Goal: Task Accomplishment & Management: Manage account settings

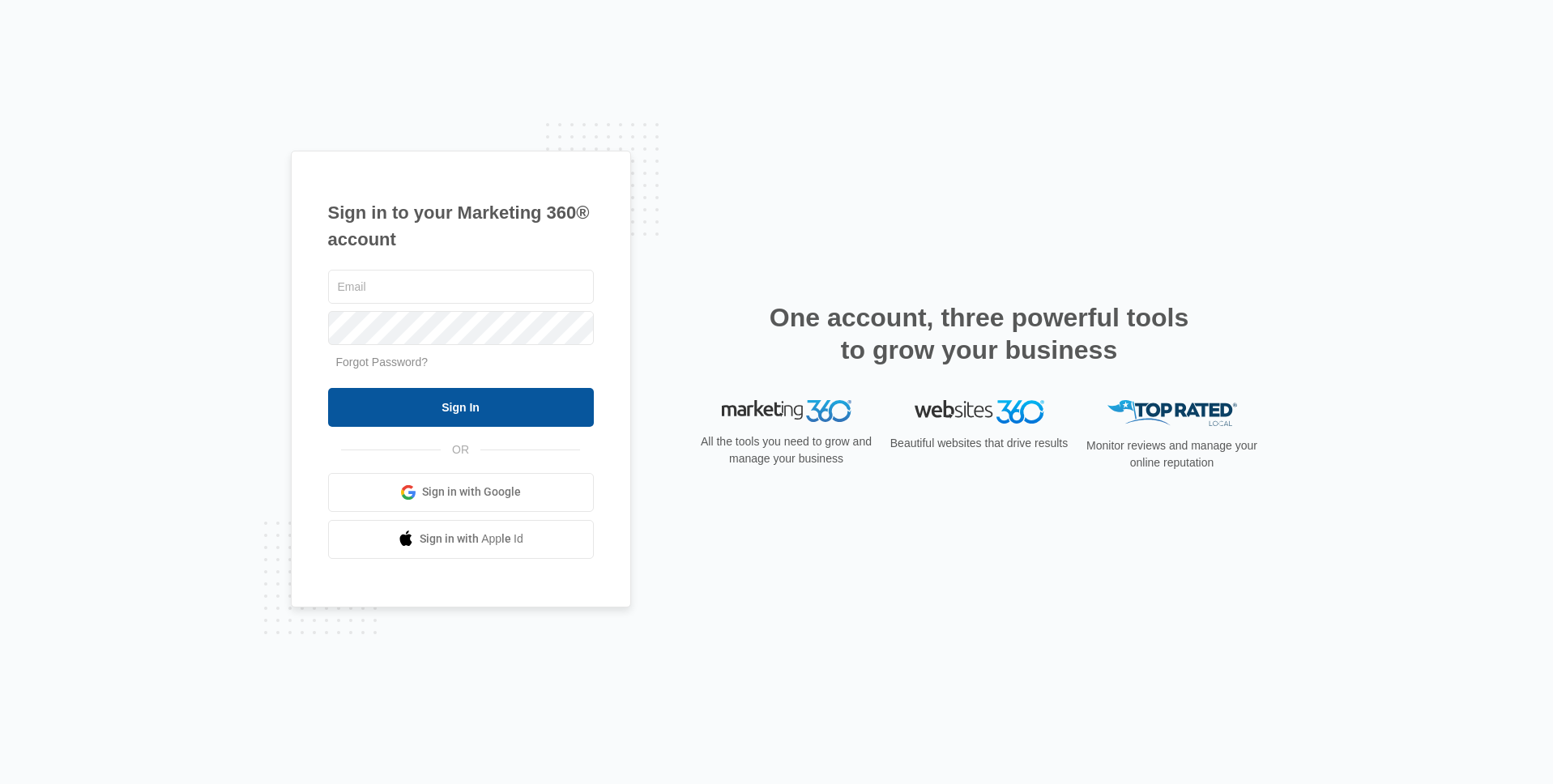
type input "avery.berryman@madwire.com"
drag, startPoint x: 477, startPoint y: 398, endPoint x: 560, endPoint y: 407, distance: 83.5
click at [479, 397] on input "Sign In" at bounding box center [461, 407] width 265 height 39
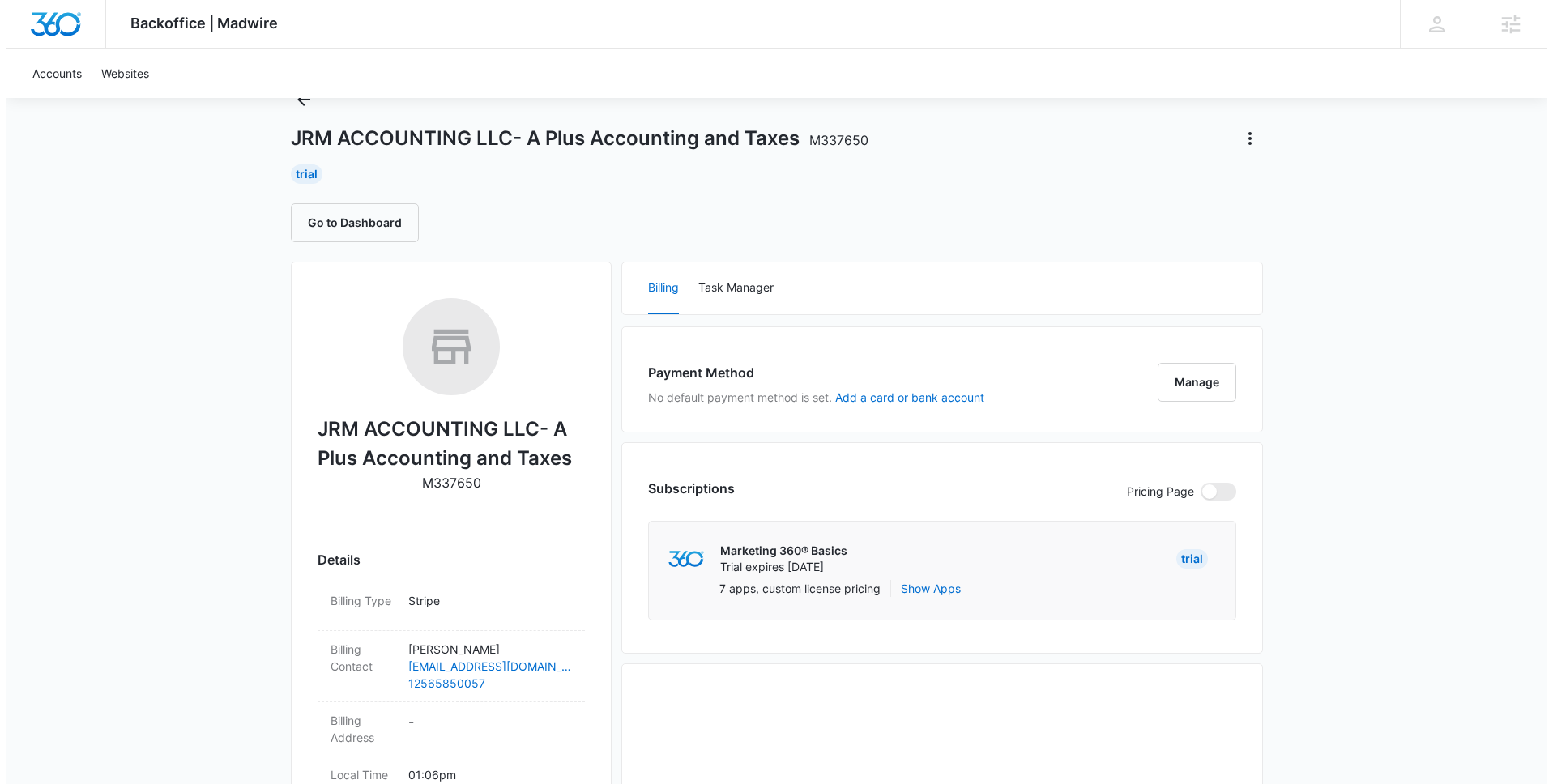
scroll to position [136, 0]
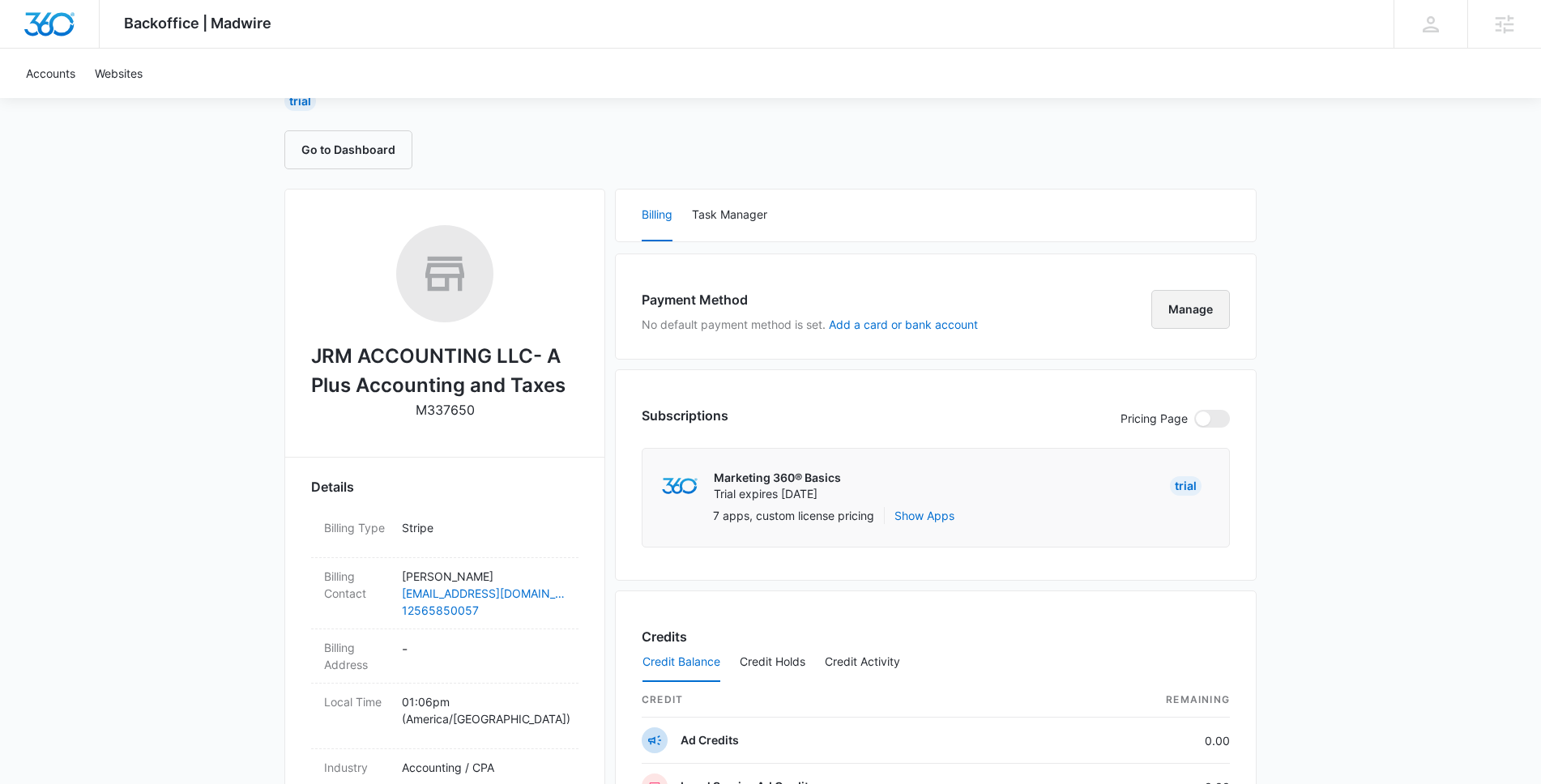
click at [1193, 322] on button "Manage" at bounding box center [1191, 309] width 79 height 39
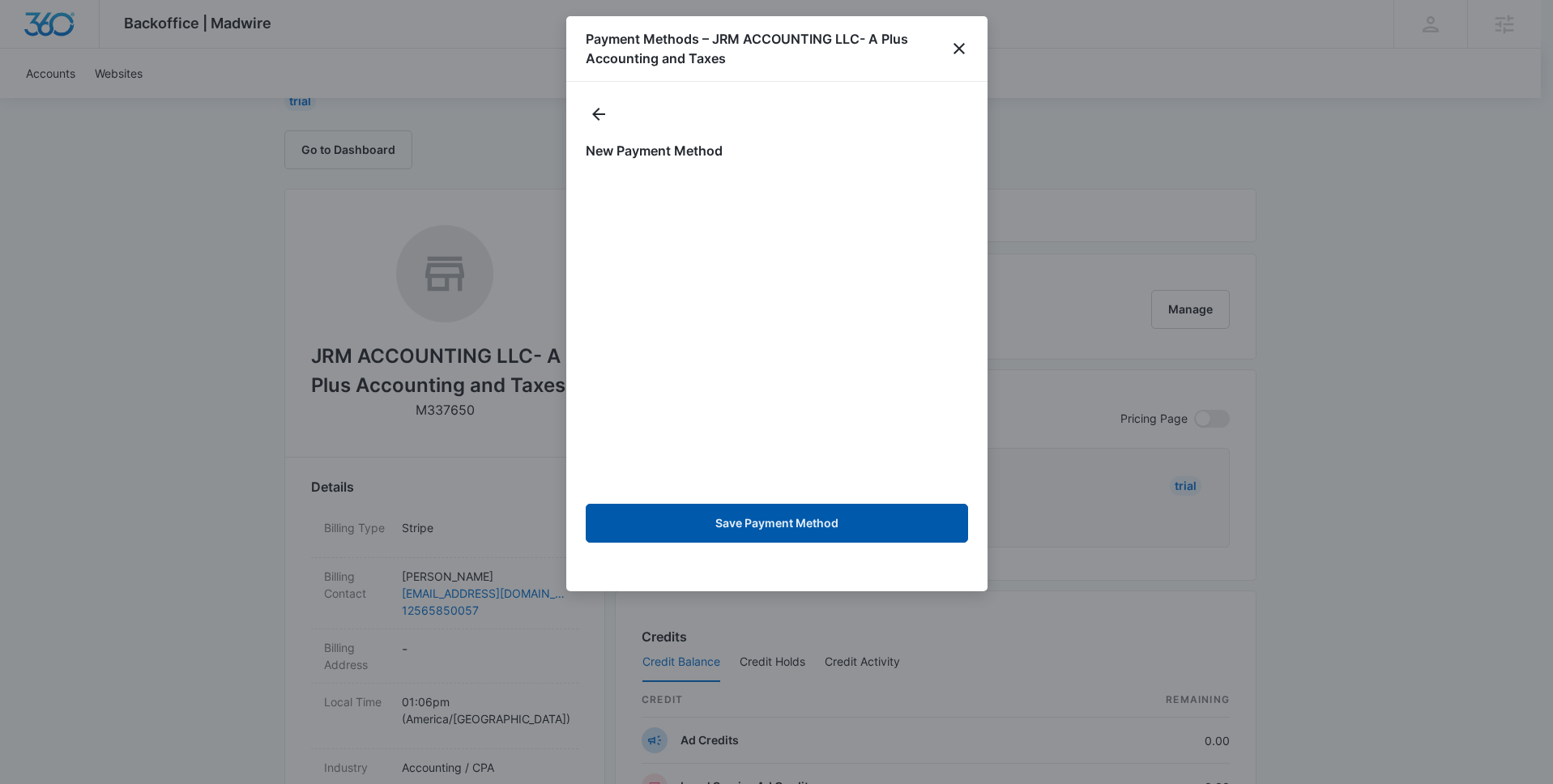
click at [798, 517] on button "Save Payment Method" at bounding box center [777, 523] width 382 height 39
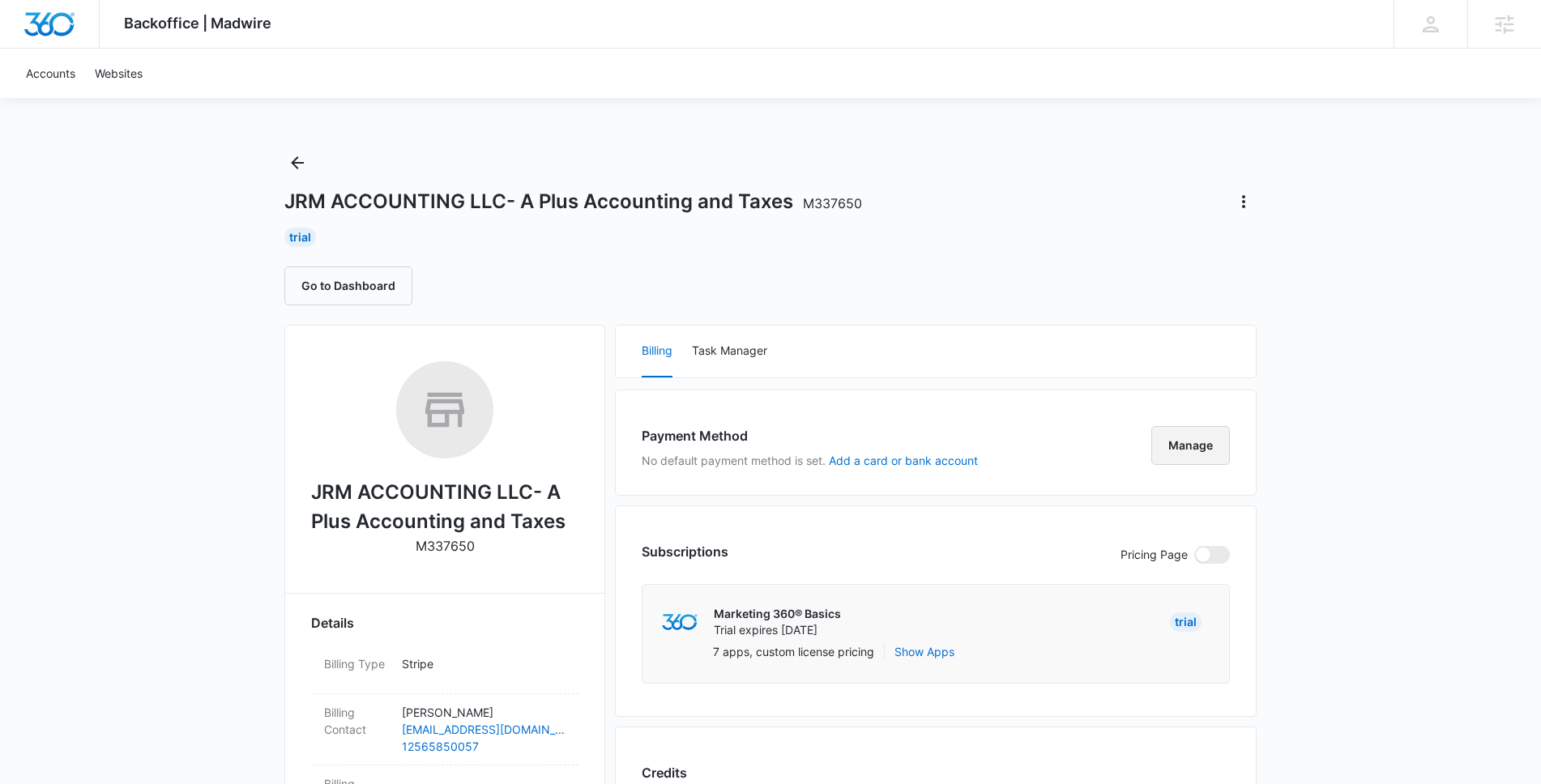
click at [1212, 448] on button "Manage" at bounding box center [1191, 445] width 79 height 39
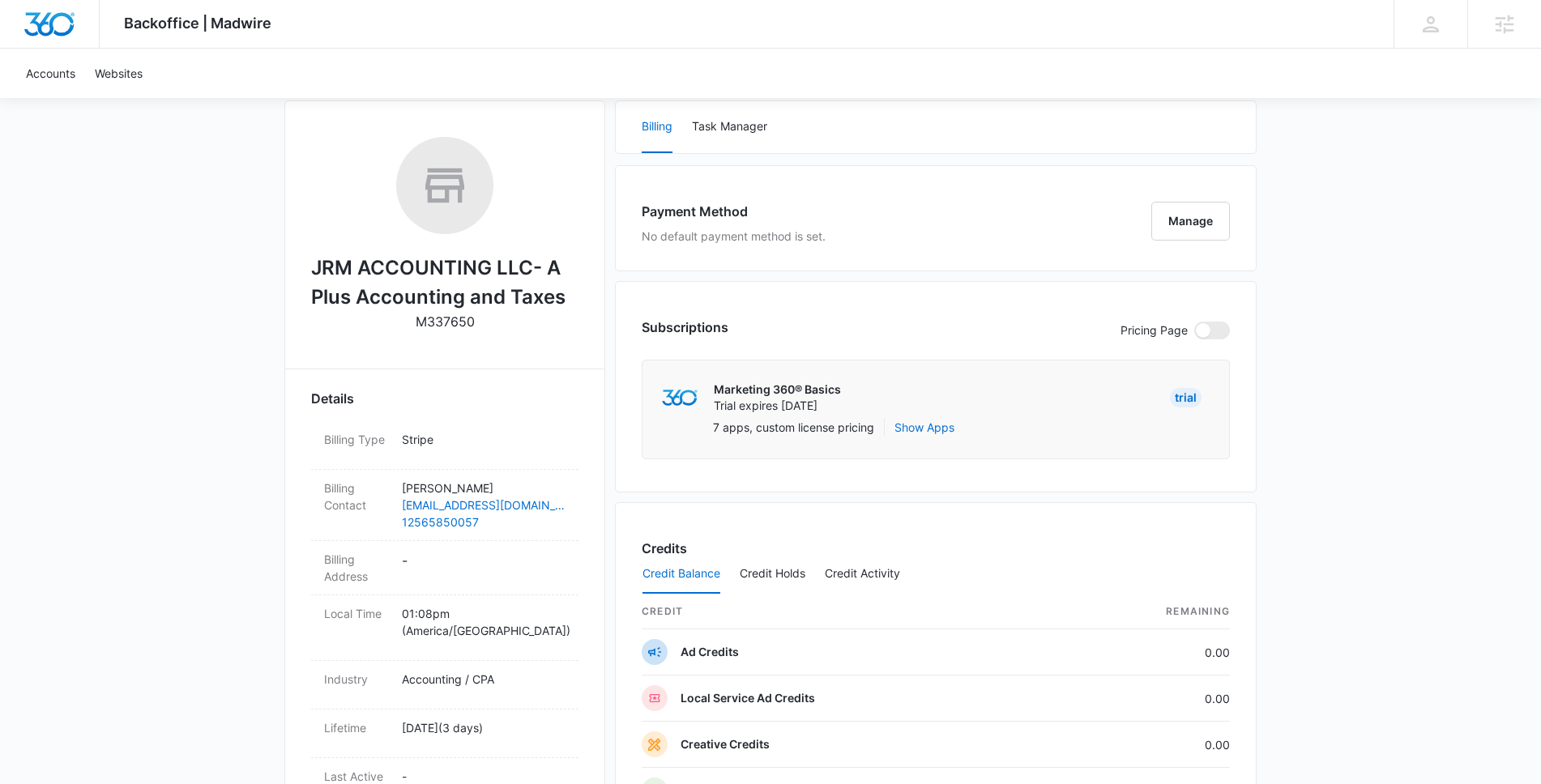
scroll to position [247, 0]
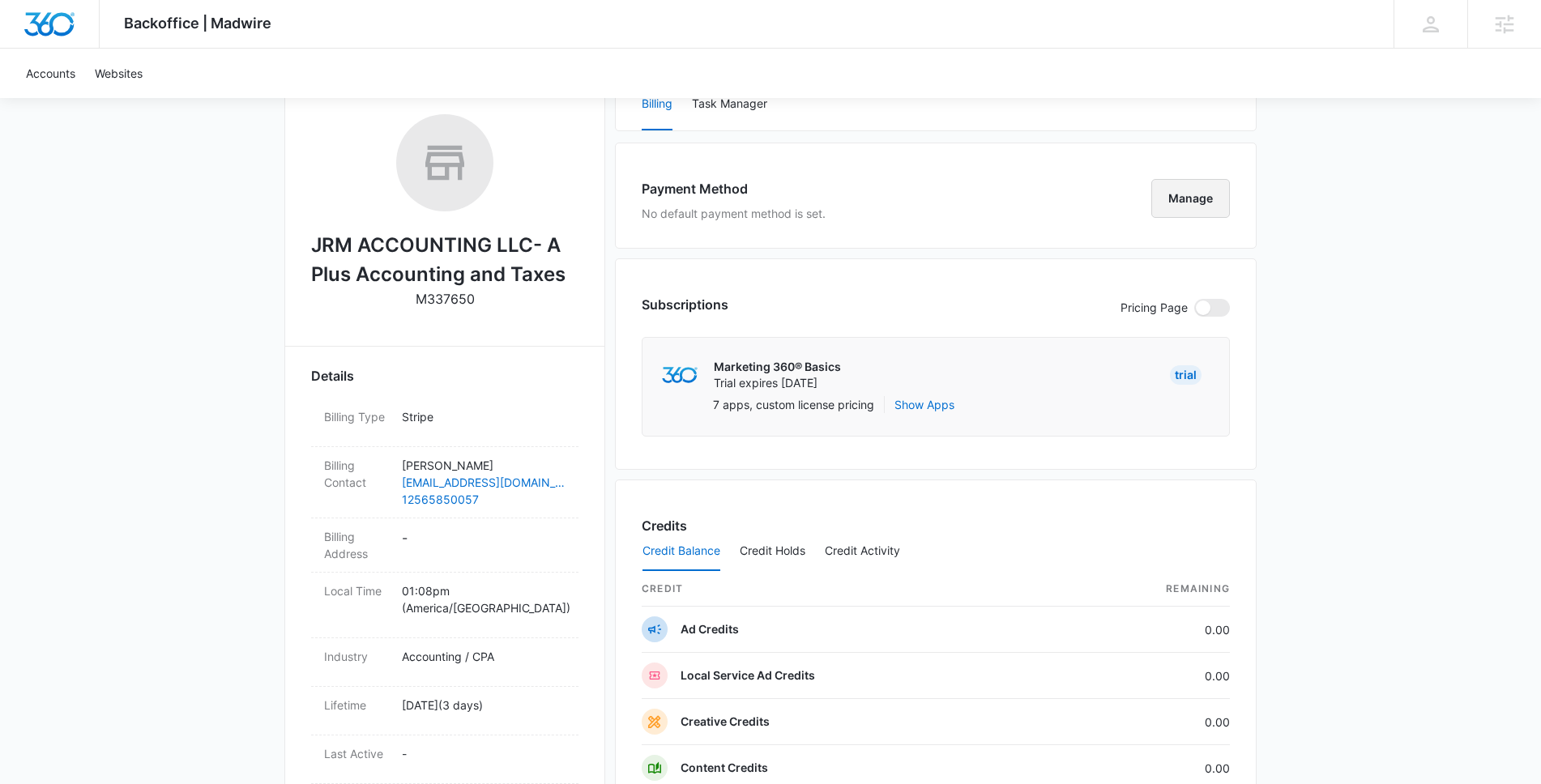
click at [1191, 195] on button "Manage" at bounding box center [1191, 198] width 79 height 39
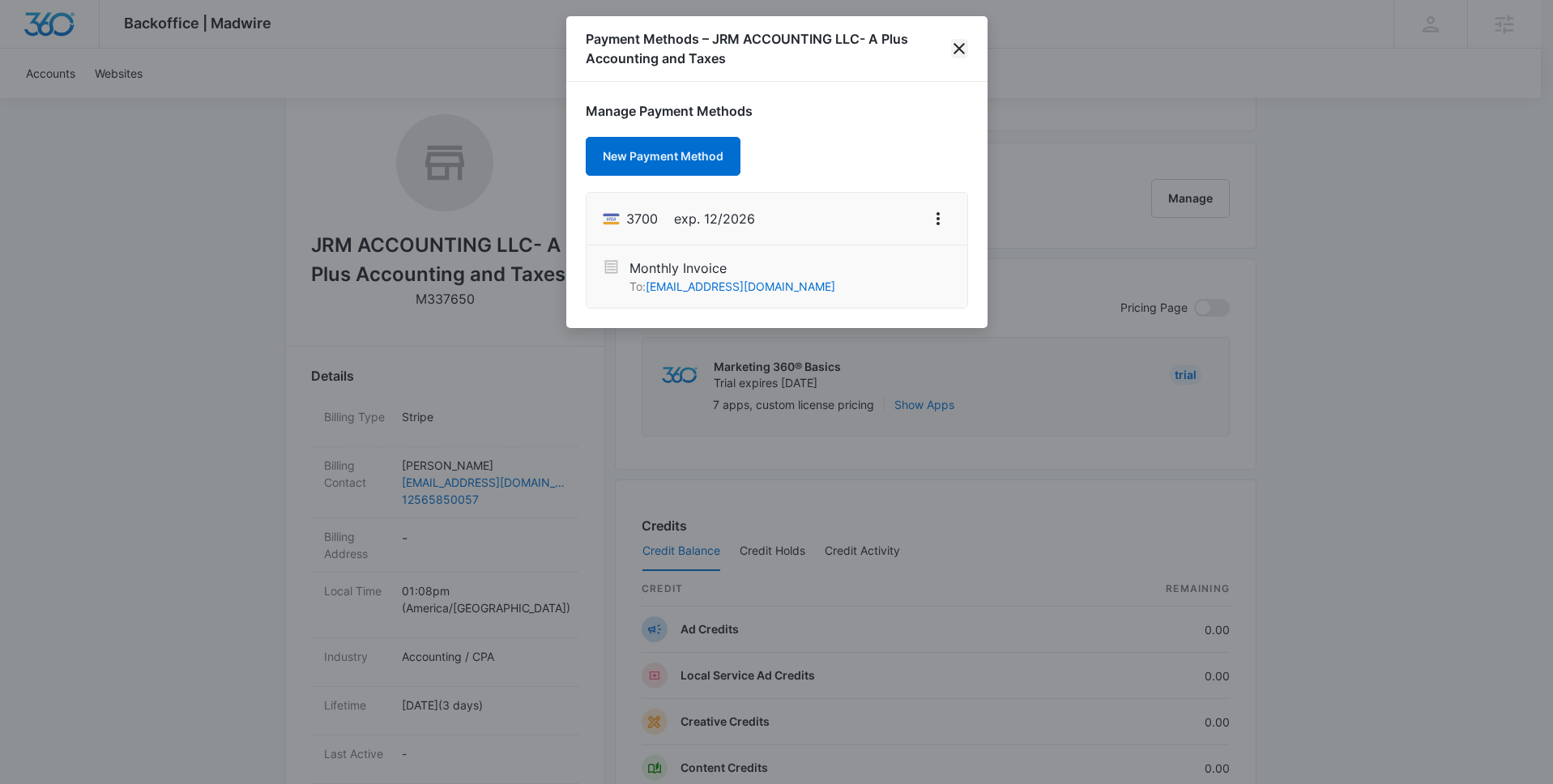
click at [954, 52] on icon "close" at bounding box center [959, 48] width 19 height 19
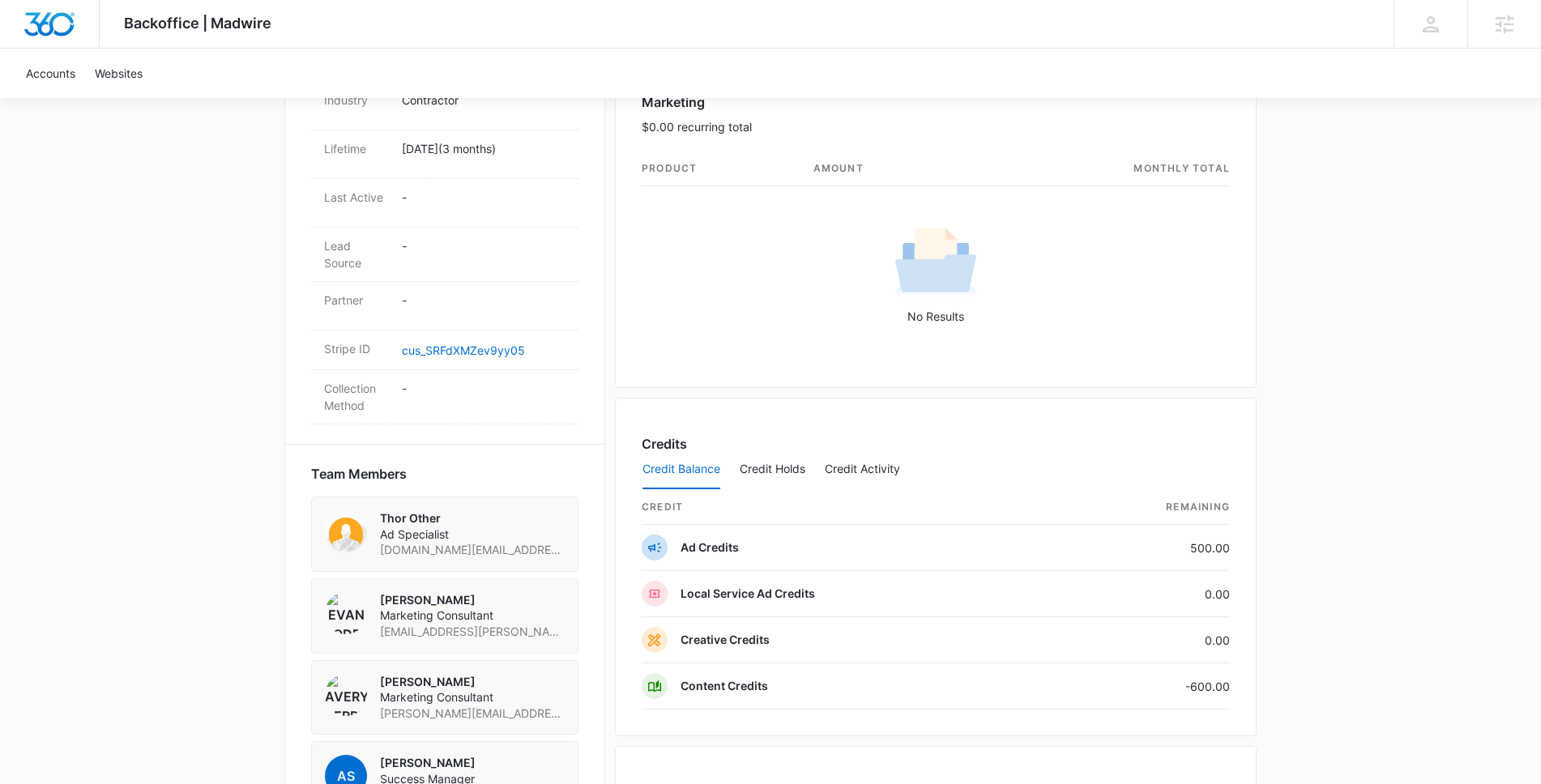
scroll to position [1085, 0]
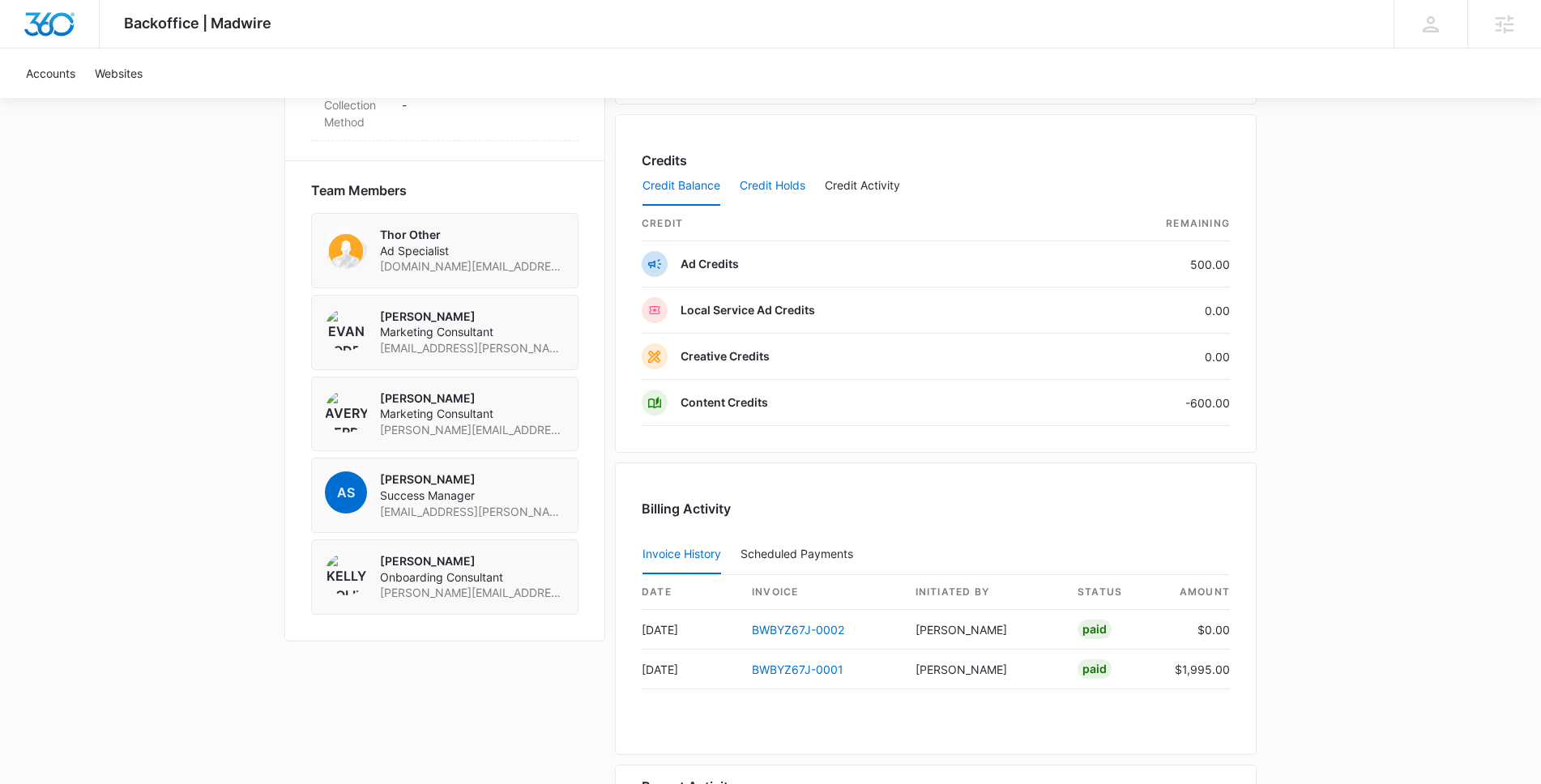
click at [745, 182] on button "Credit Holds" at bounding box center [773, 186] width 66 height 39
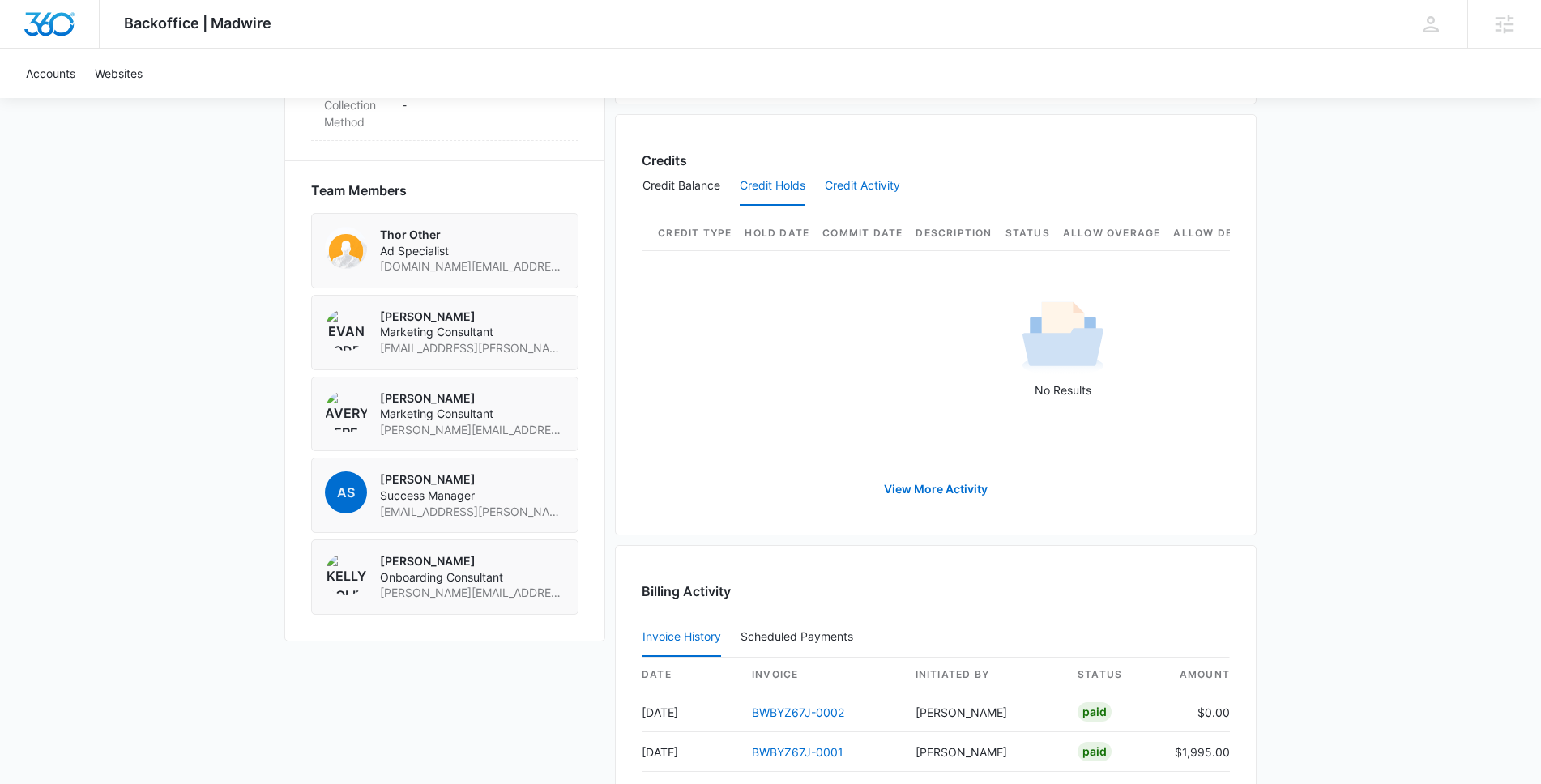
click at [852, 187] on button "Credit Activity" at bounding box center [862, 186] width 75 height 39
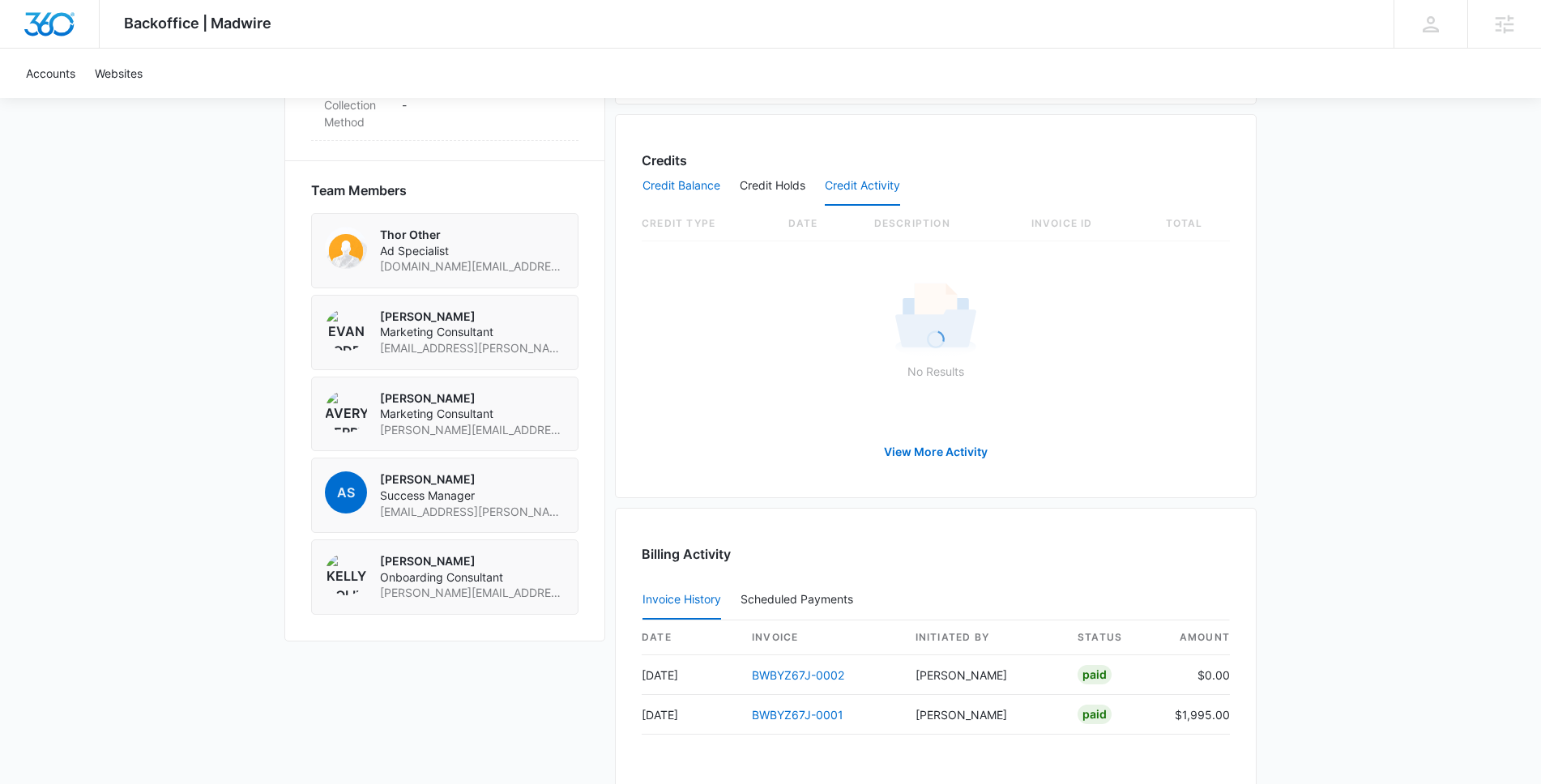
click at [688, 192] on button "Credit Balance" at bounding box center [681, 186] width 78 height 39
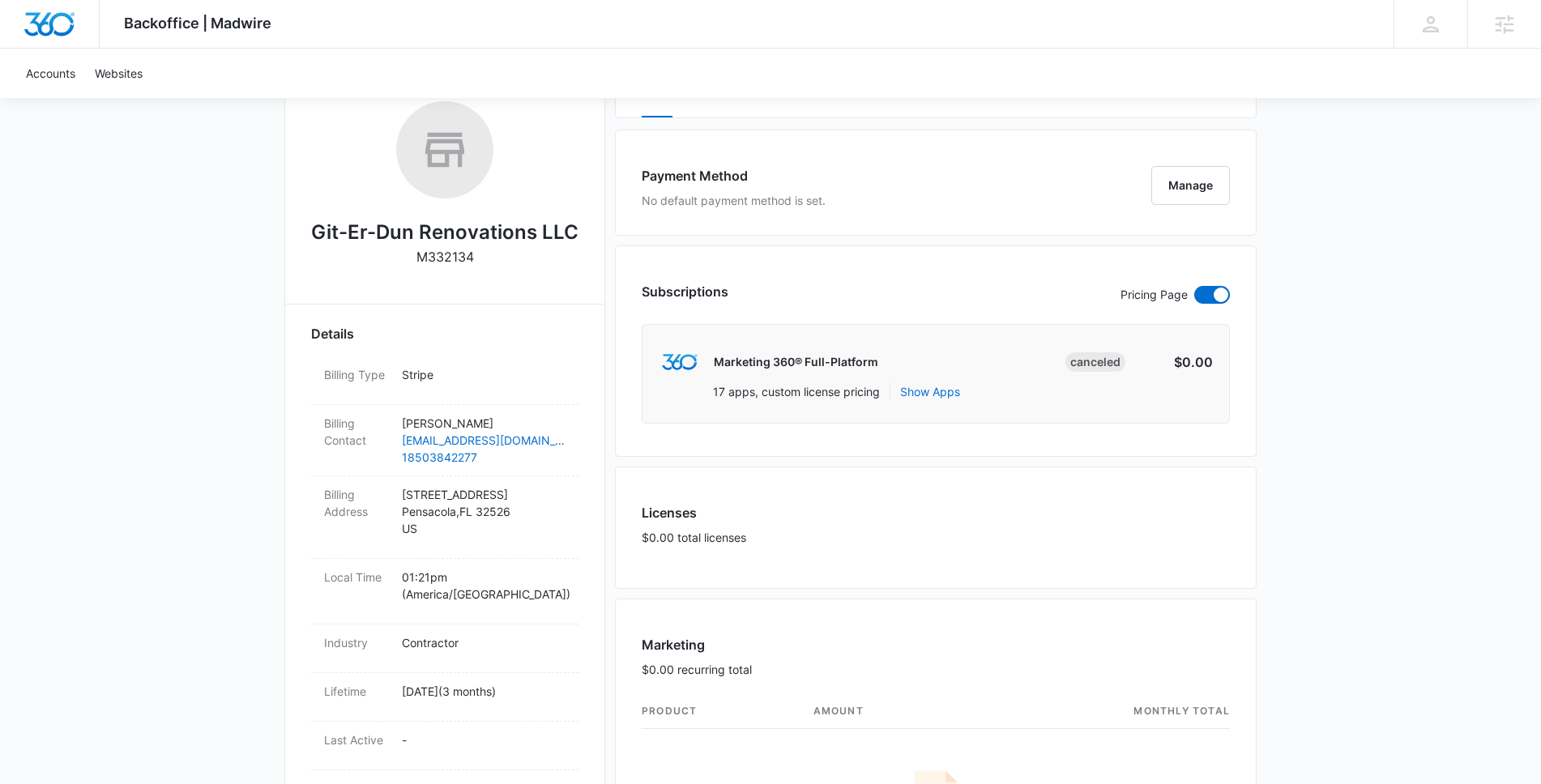
scroll to position [0, 0]
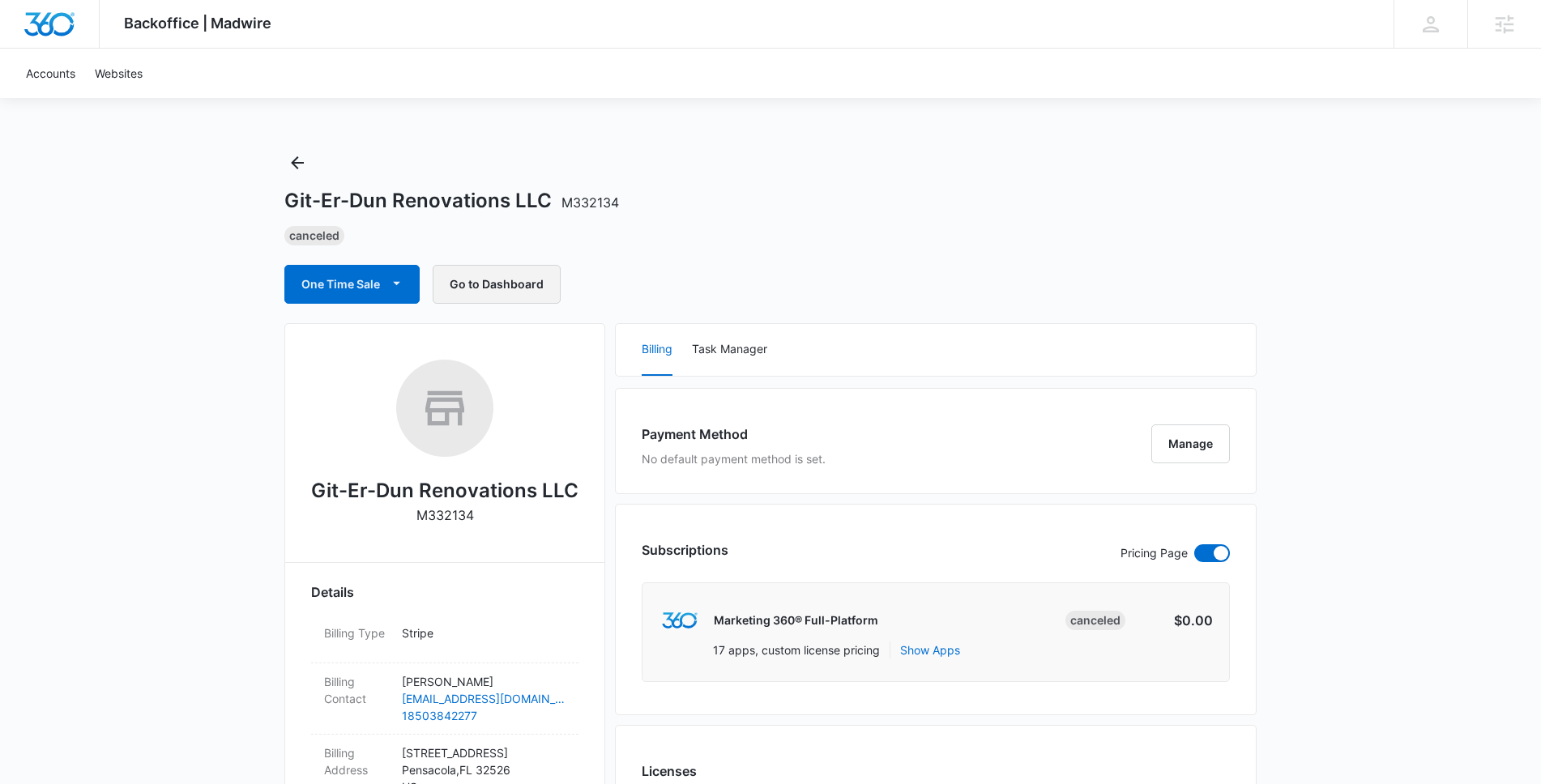
click at [489, 277] on button "Go to Dashboard" at bounding box center [496, 284] width 128 height 39
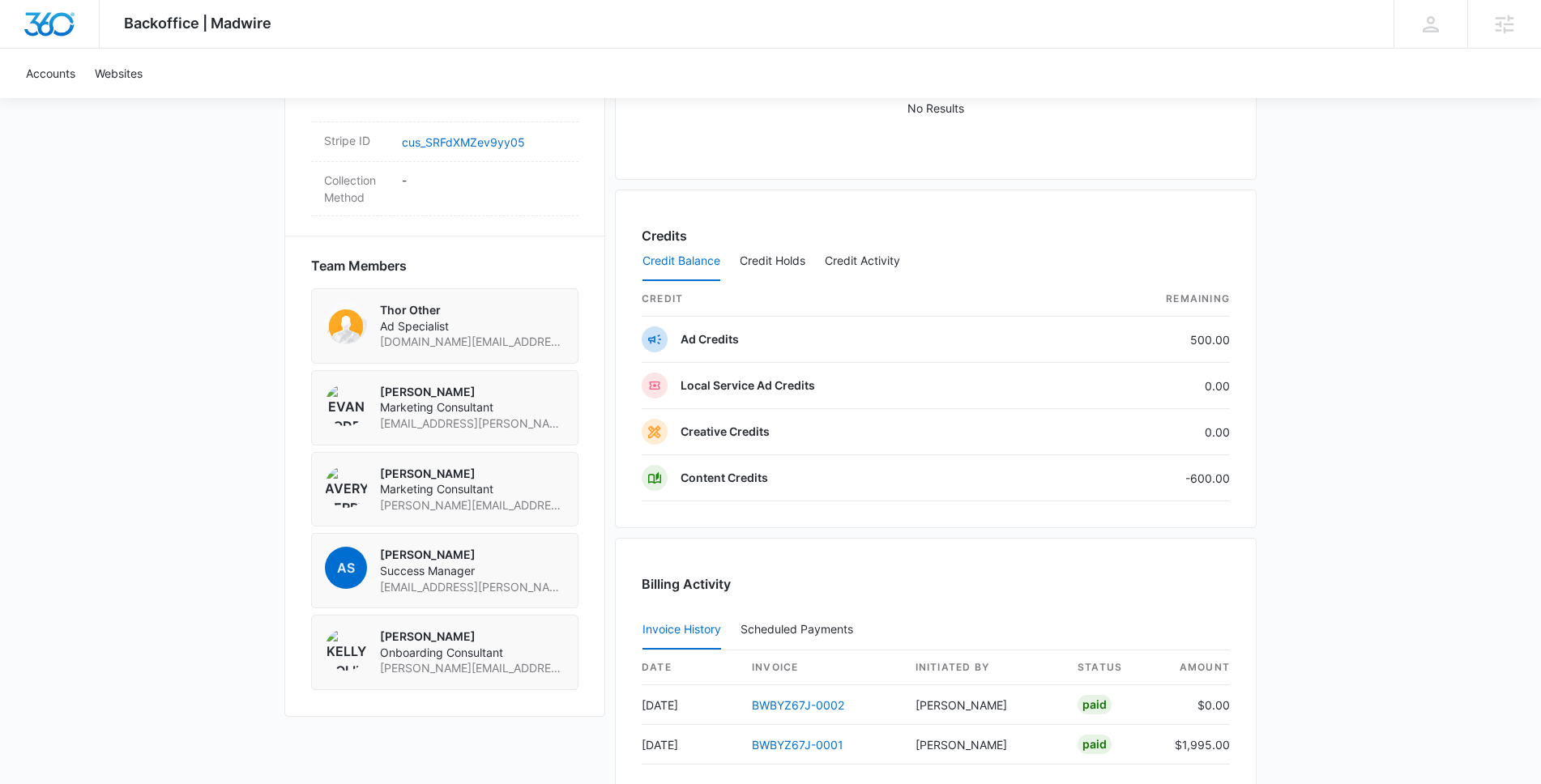
scroll to position [1119, 0]
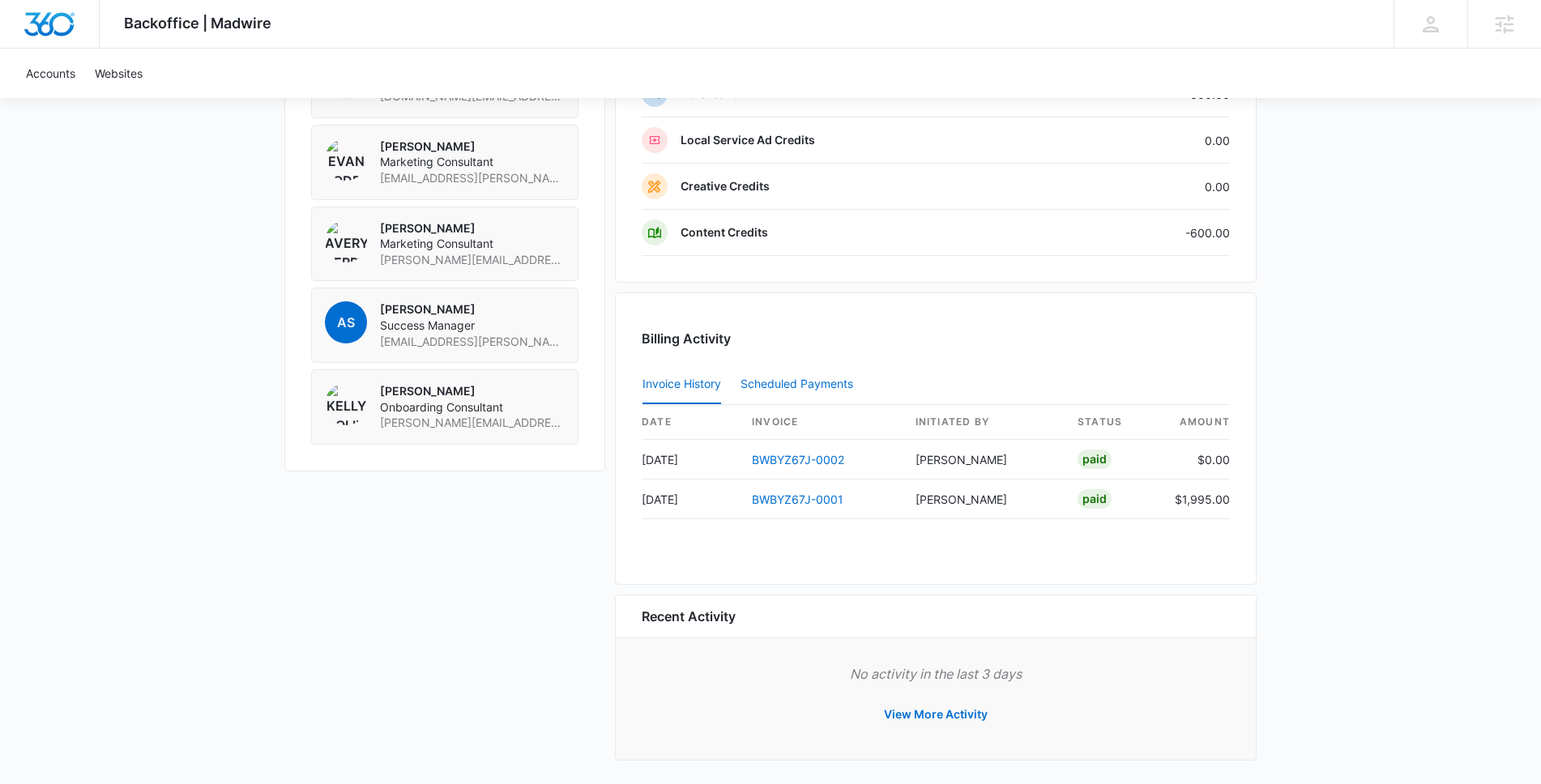
click at [831, 392] on button "Scheduled Payments 0" at bounding box center [800, 385] width 119 height 39
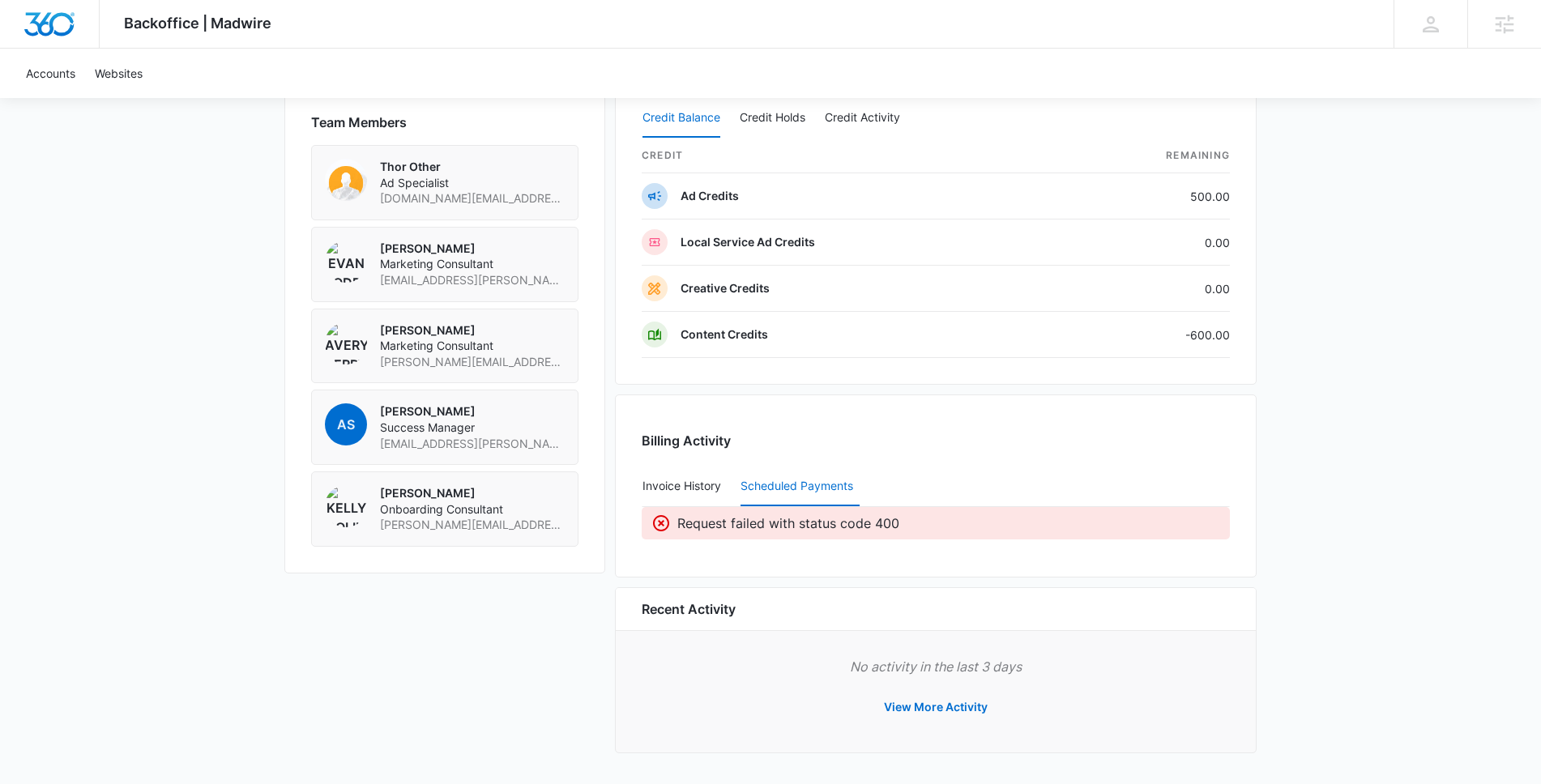
scroll to position [1152, 0]
click at [711, 499] on button "Invoice History" at bounding box center [681, 487] width 79 height 39
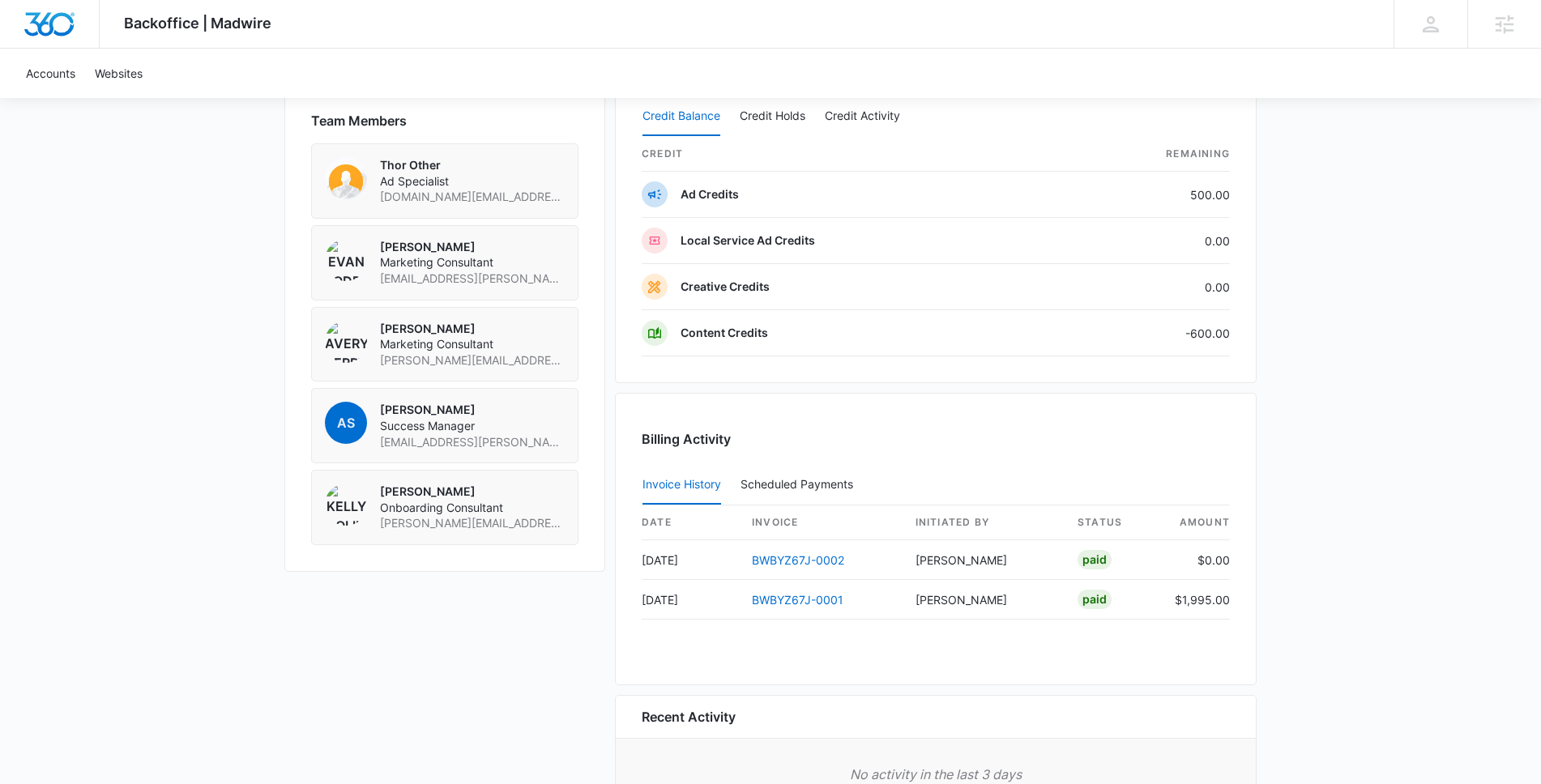
scroll to position [1262, 0]
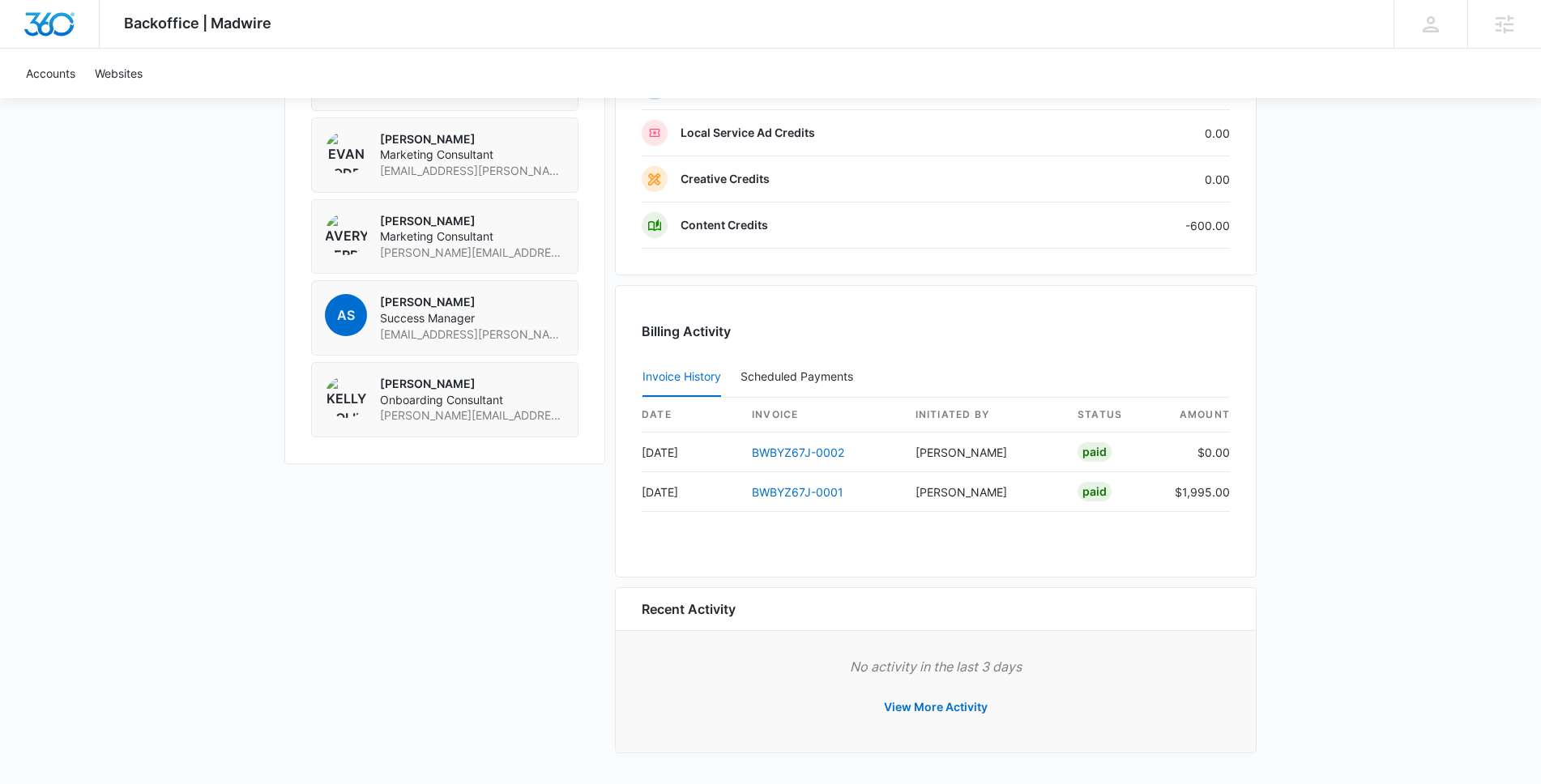
click at [766, 374] on div "Scheduled Payments 0" at bounding box center [800, 376] width 119 height 11
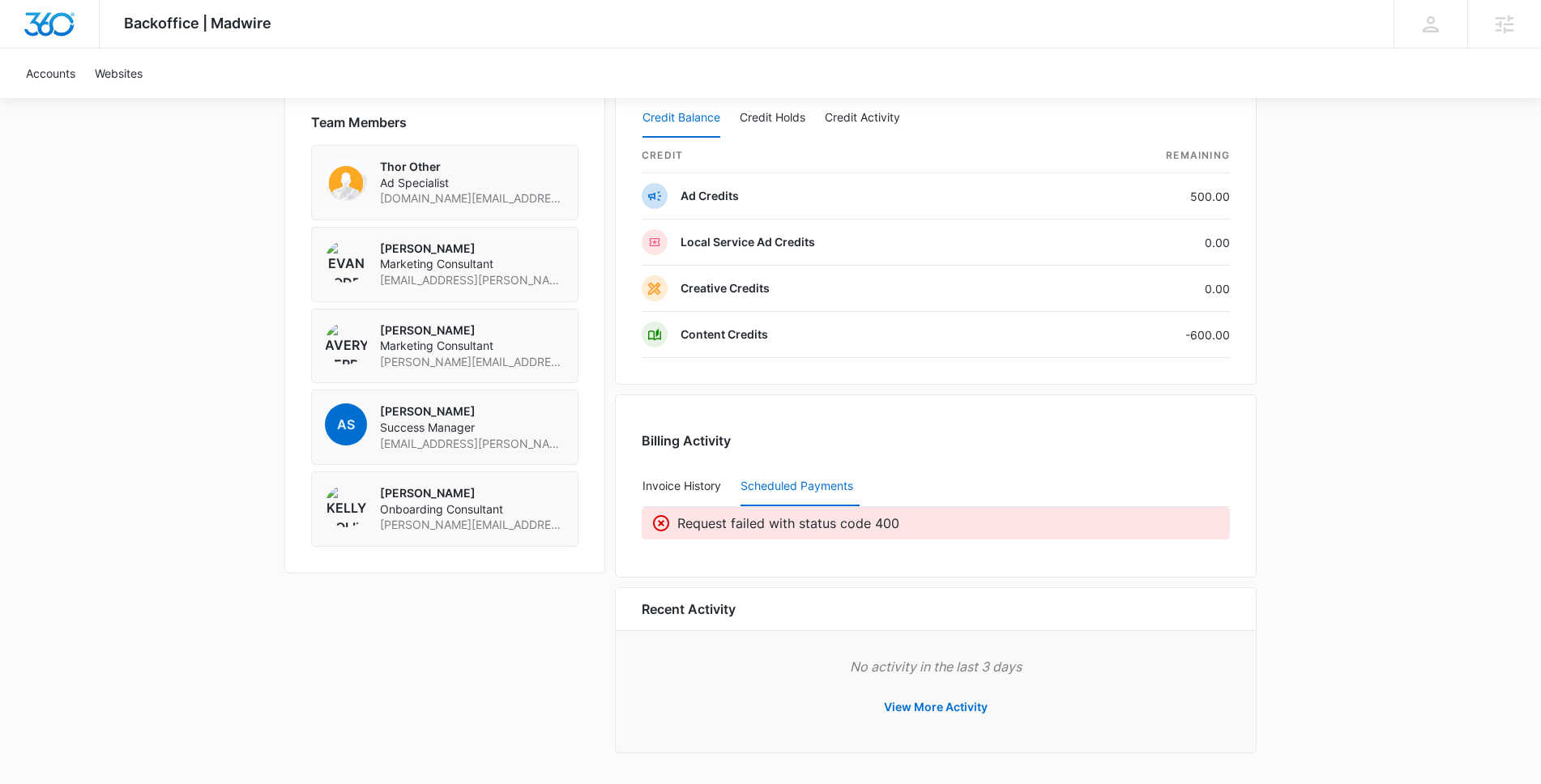
scroll to position [1152, 0]
click at [681, 485] on button "Invoice History" at bounding box center [681, 487] width 79 height 39
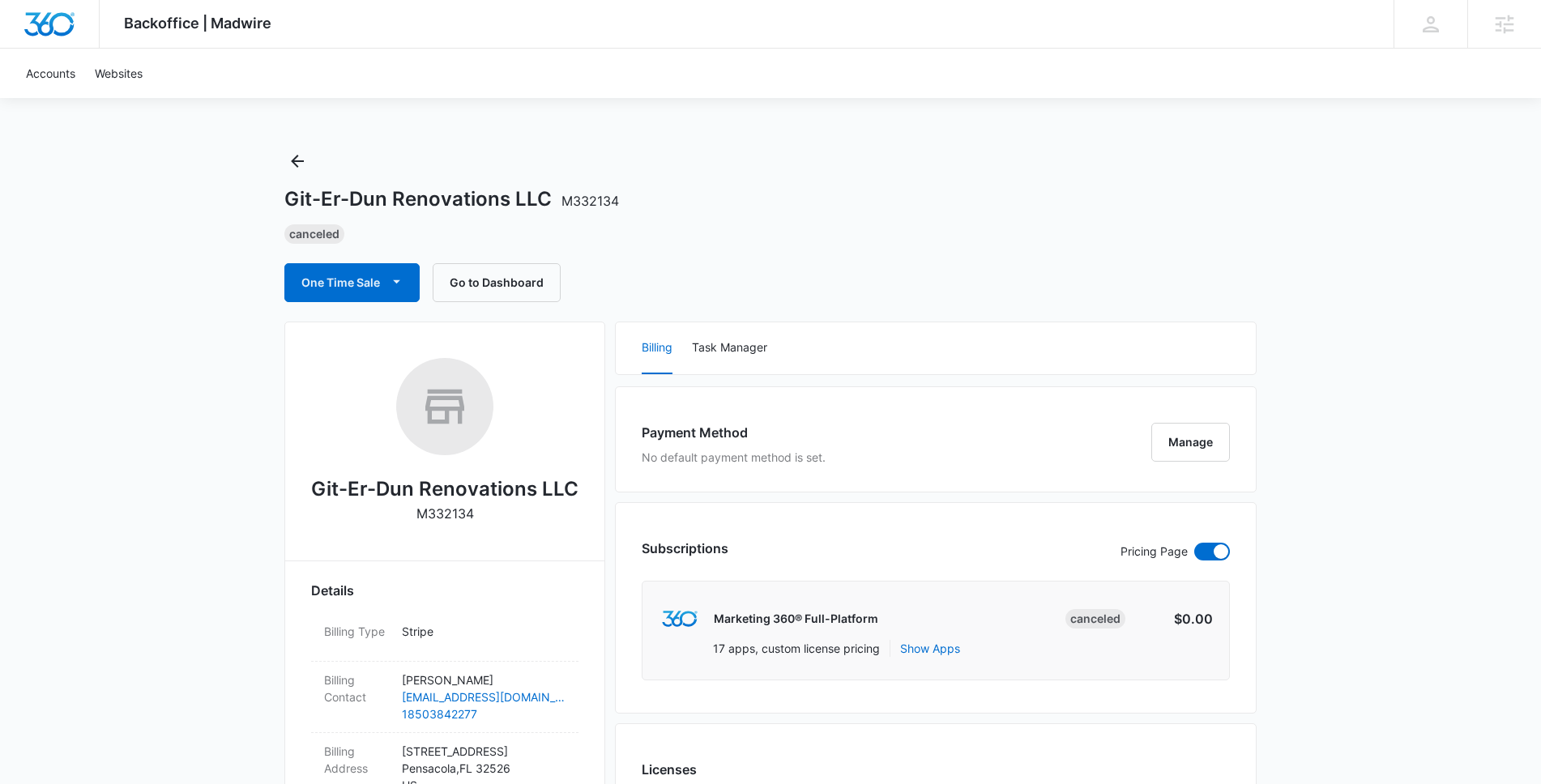
scroll to position [3, 0]
click at [732, 354] on button "Task Manager" at bounding box center [729, 347] width 75 height 52
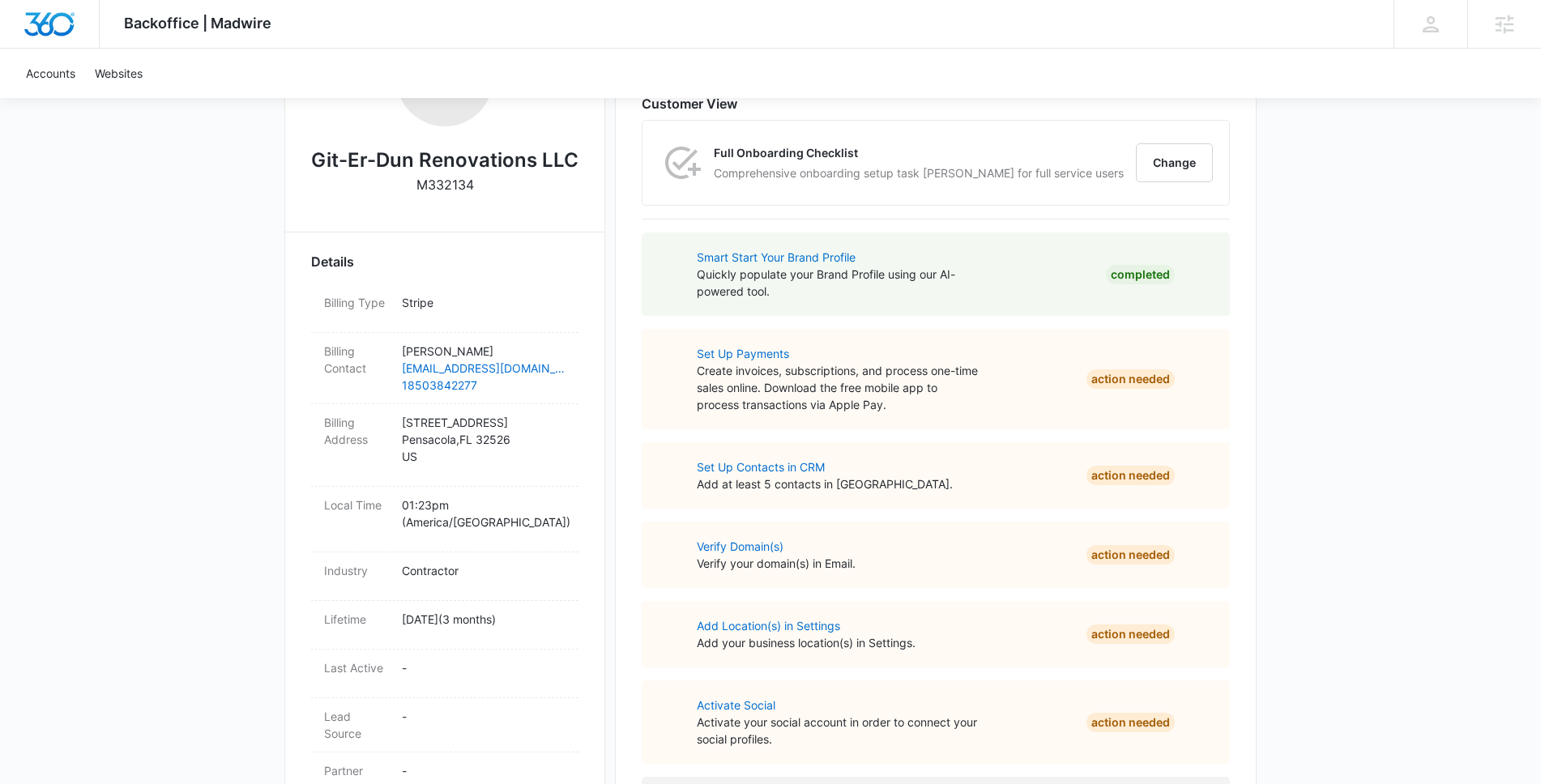
scroll to position [0, 0]
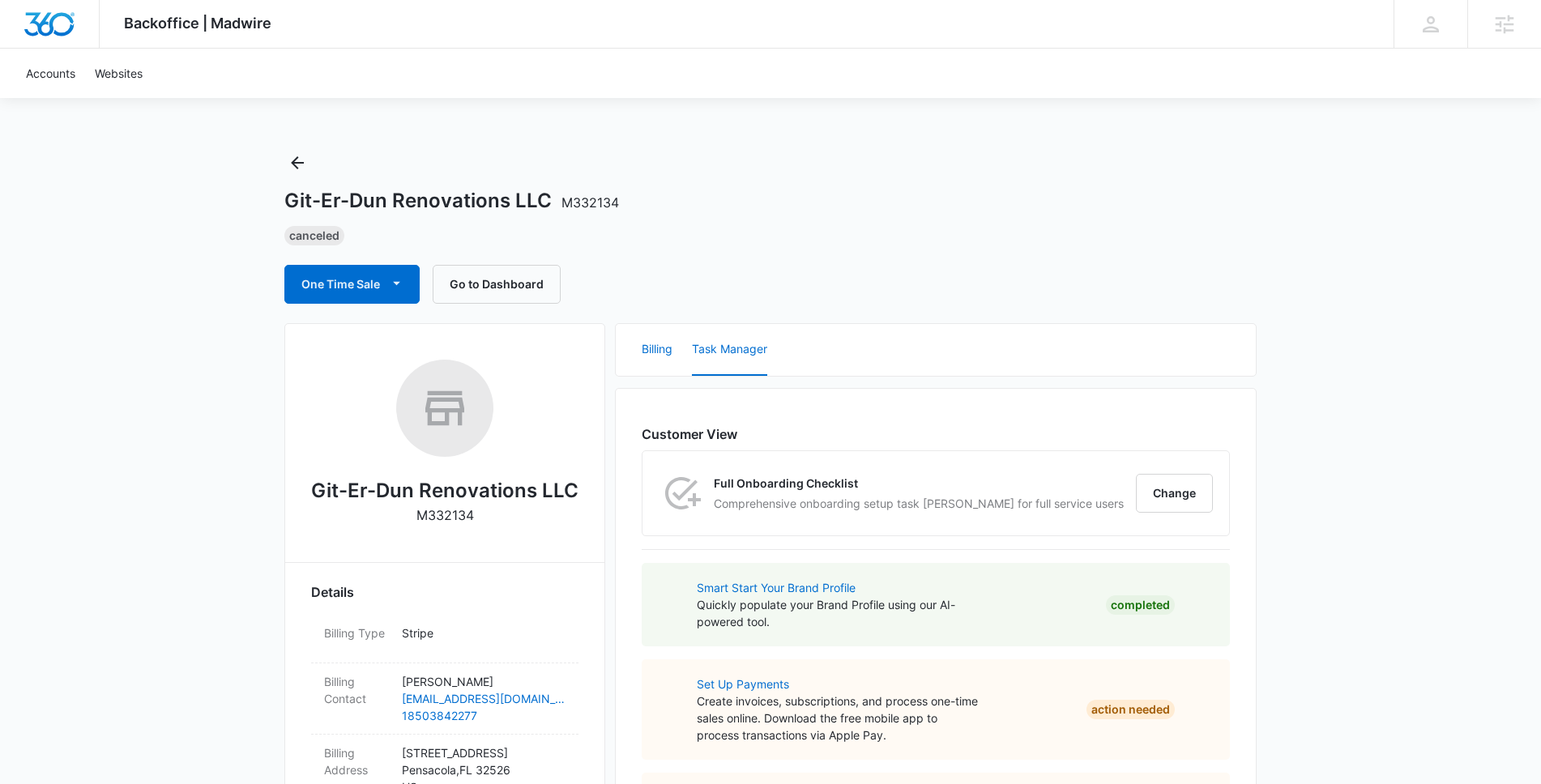
click at [671, 355] on button "Billing" at bounding box center [657, 350] width 31 height 52
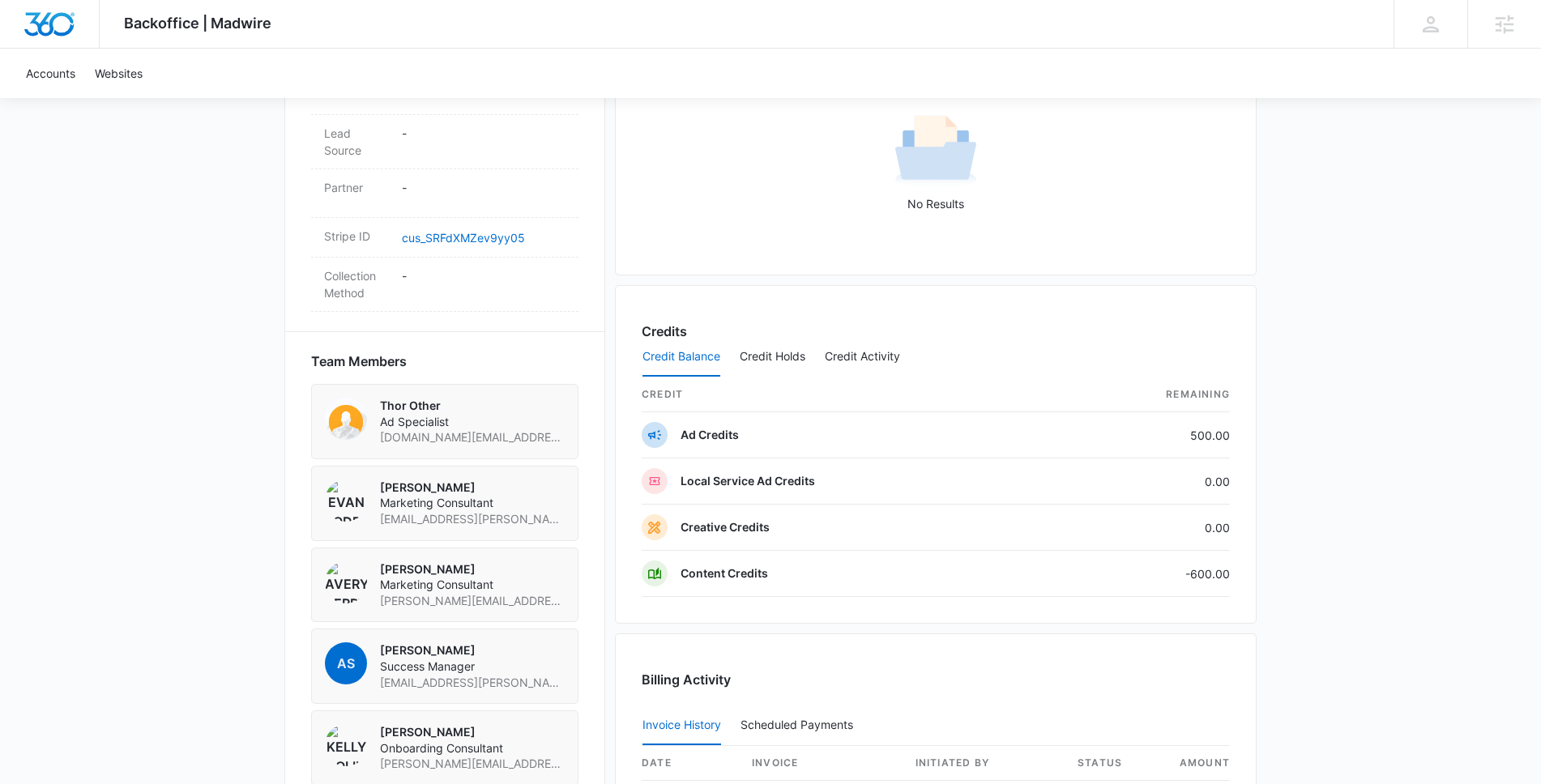
scroll to position [1262, 0]
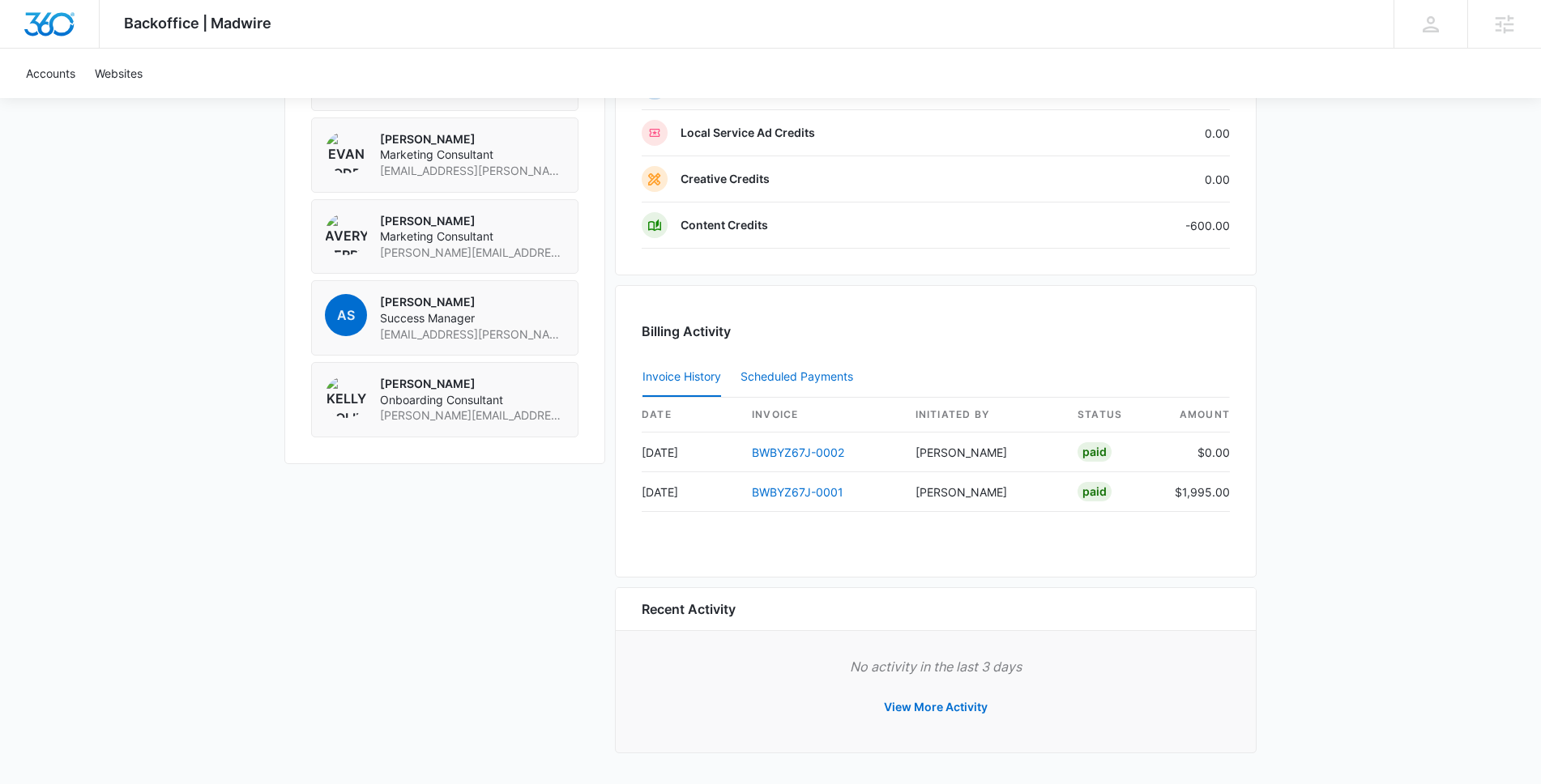
click at [783, 378] on div "Scheduled Payments 0" at bounding box center [800, 376] width 119 height 11
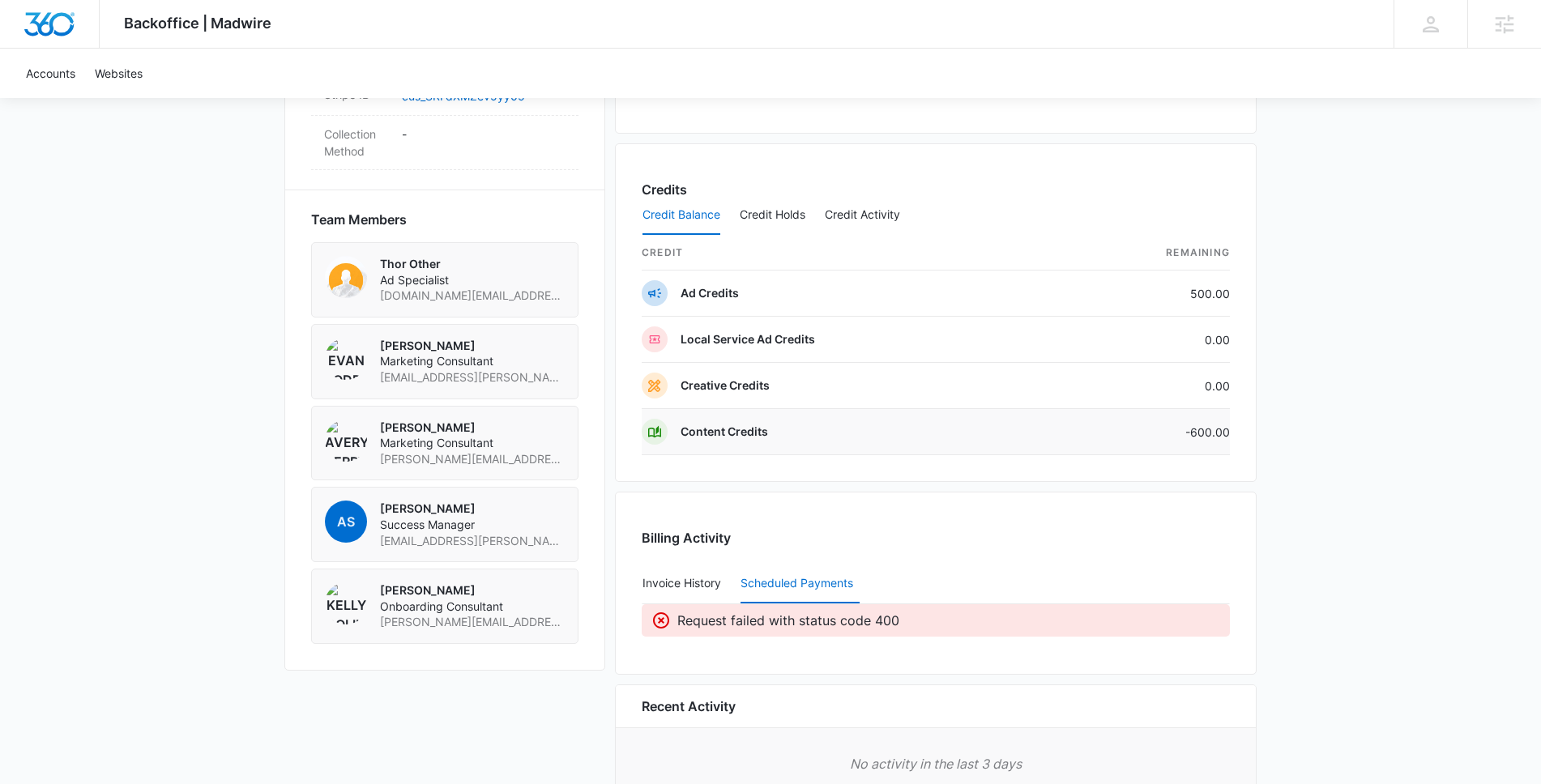
scroll to position [1079, 0]
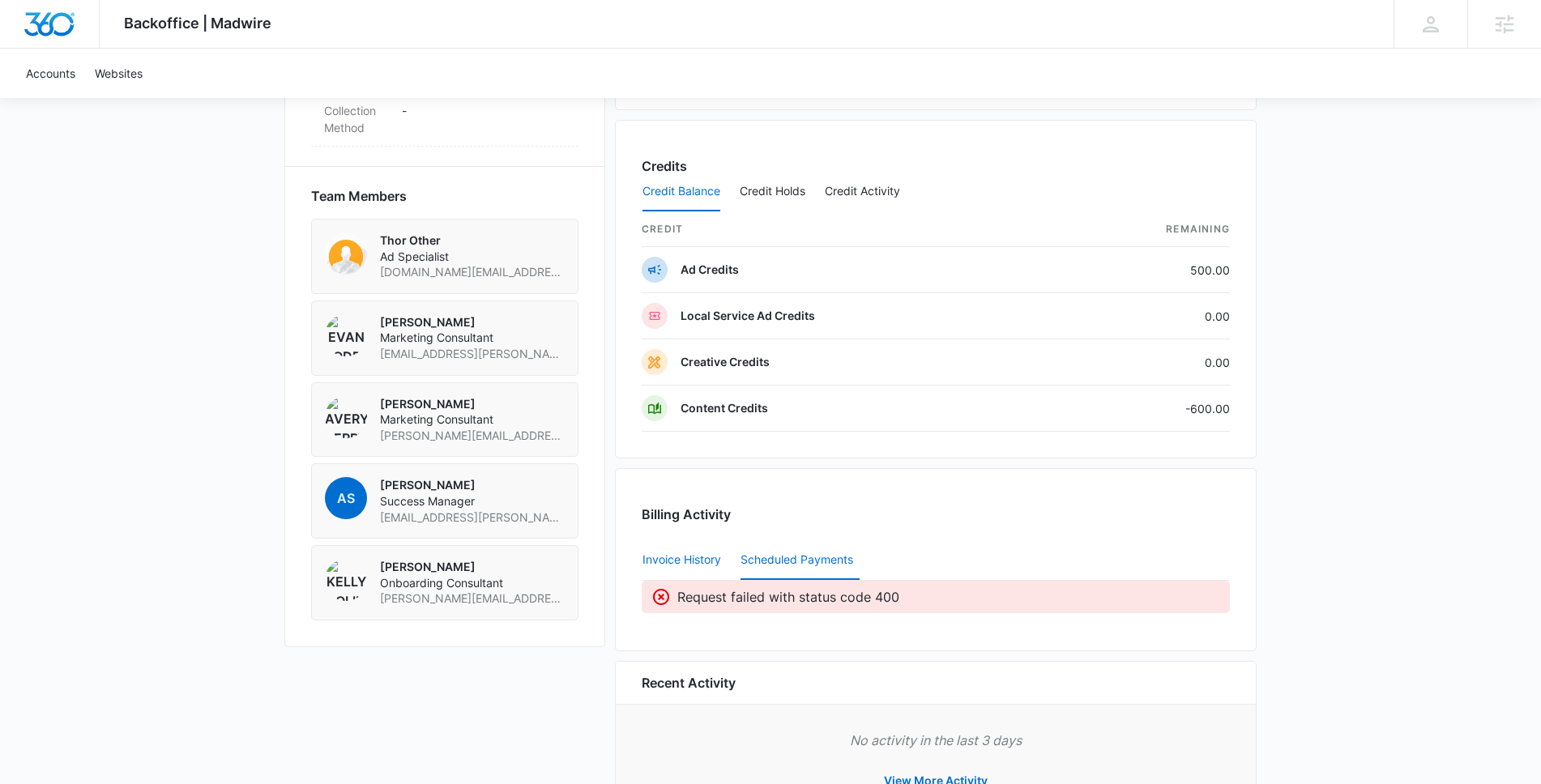
click at [711, 551] on button "Invoice History" at bounding box center [681, 560] width 79 height 39
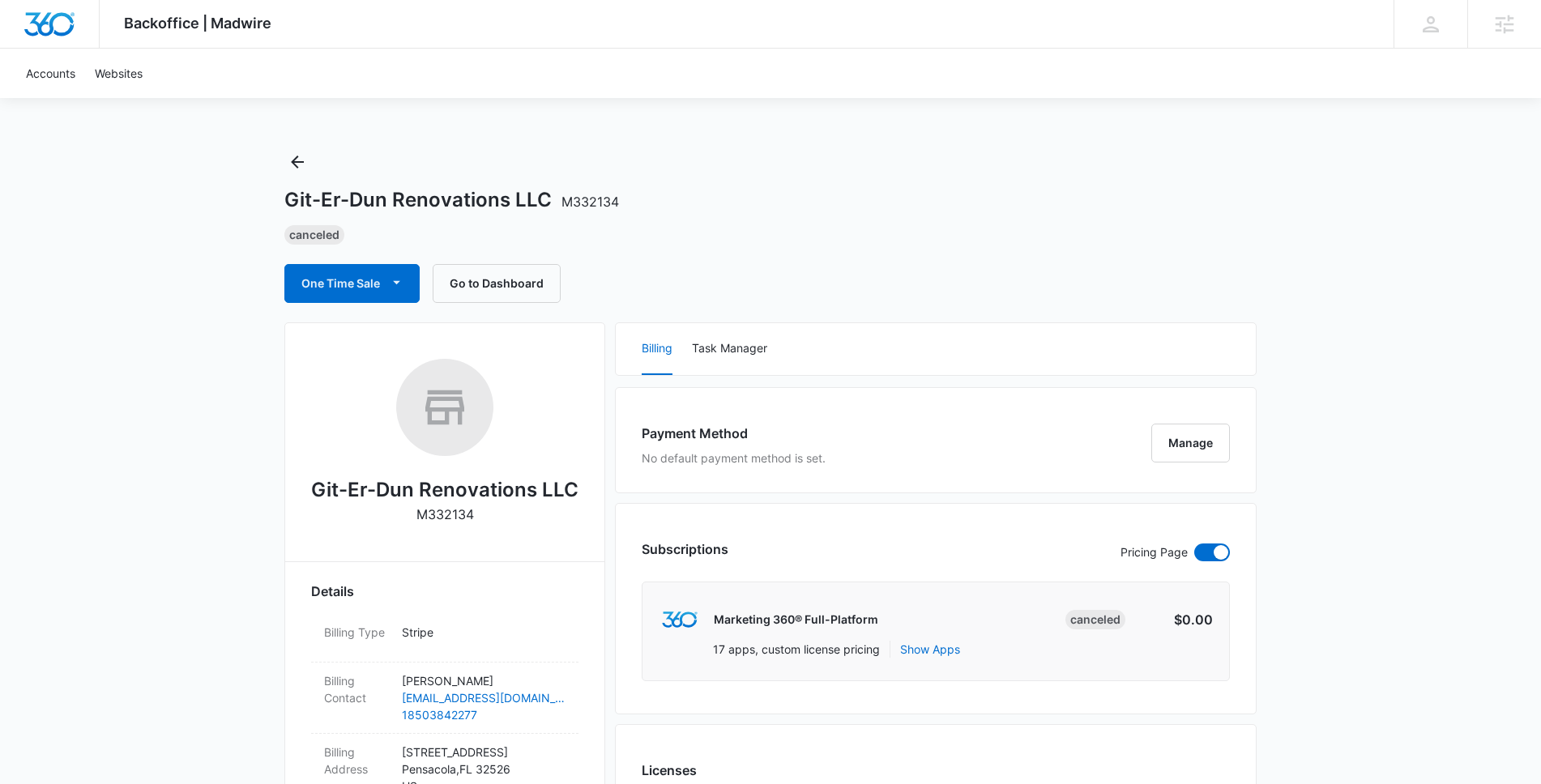
scroll to position [0, 0]
click at [724, 347] on button "Task Manager" at bounding box center [729, 350] width 75 height 52
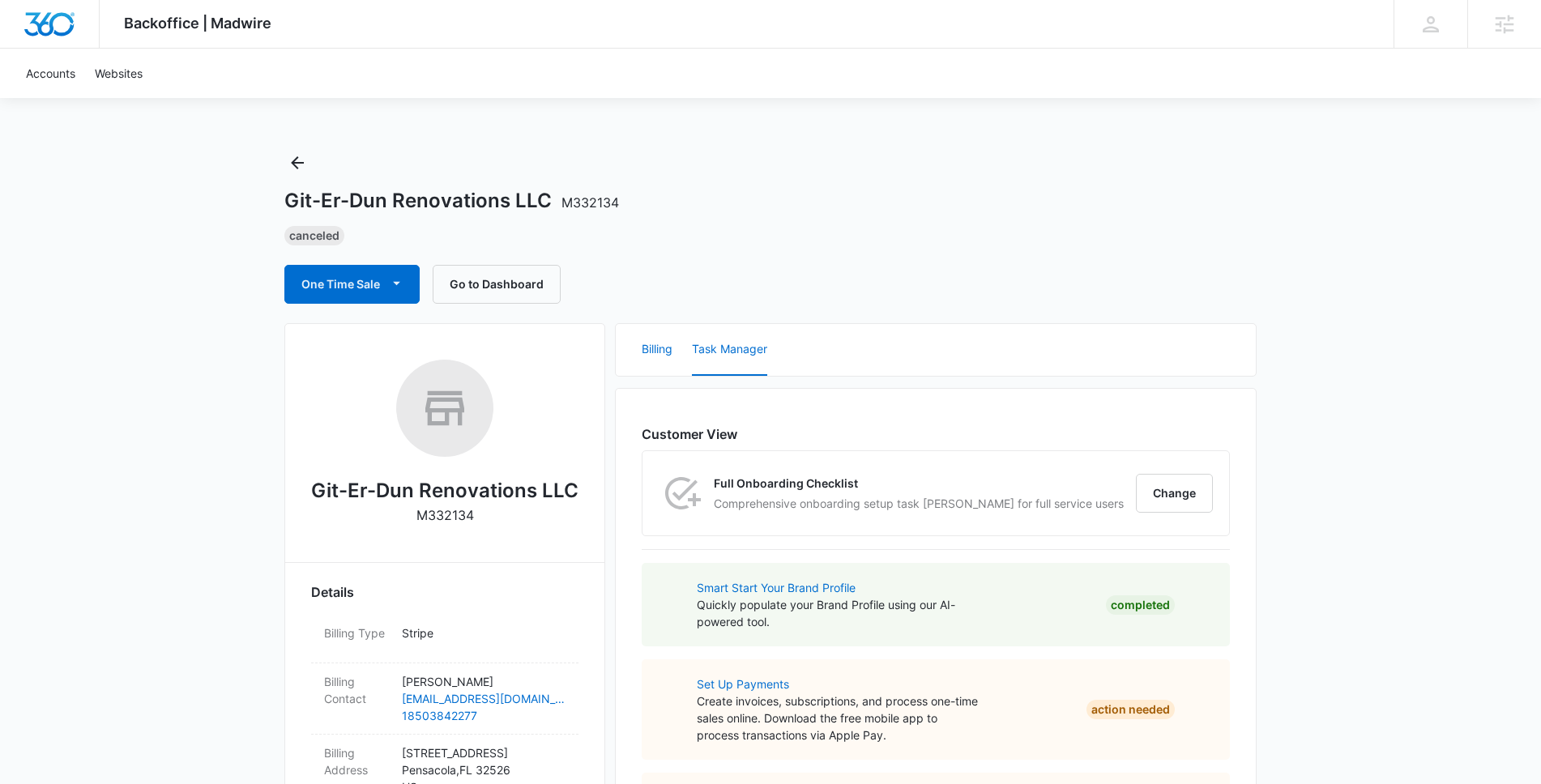
click at [671, 350] on button "Billing" at bounding box center [657, 350] width 31 height 52
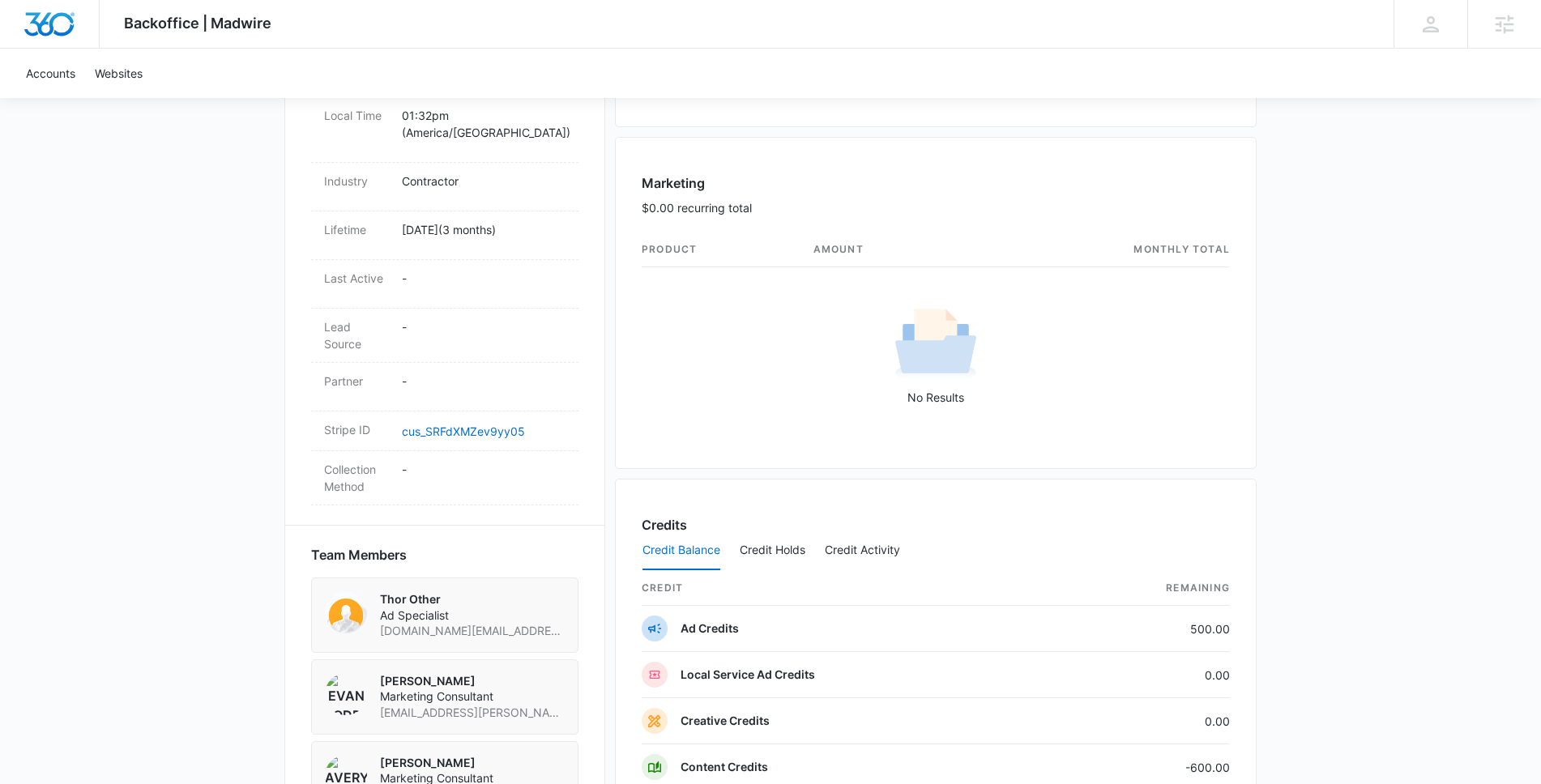
scroll to position [1092, 0]
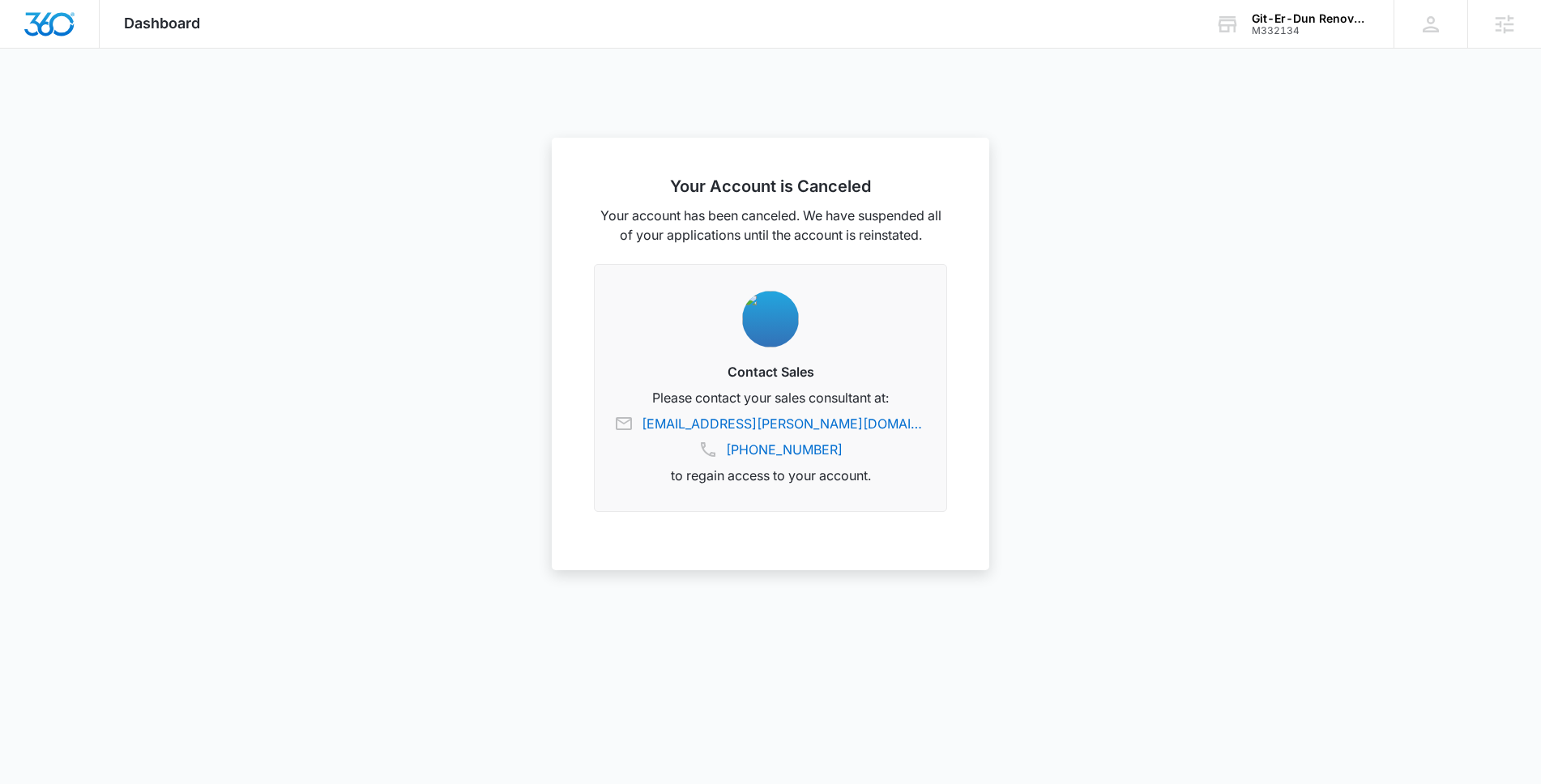
click at [1100, 182] on div at bounding box center [770, 392] width 1541 height 784
click at [1274, 21] on div "Git-Er-Dun Renovations LLC" at bounding box center [1311, 18] width 118 height 13
click at [66, 12] on img "Dashboard" at bounding box center [49, 24] width 52 height 24
